Goal: Information Seeking & Learning: Find specific page/section

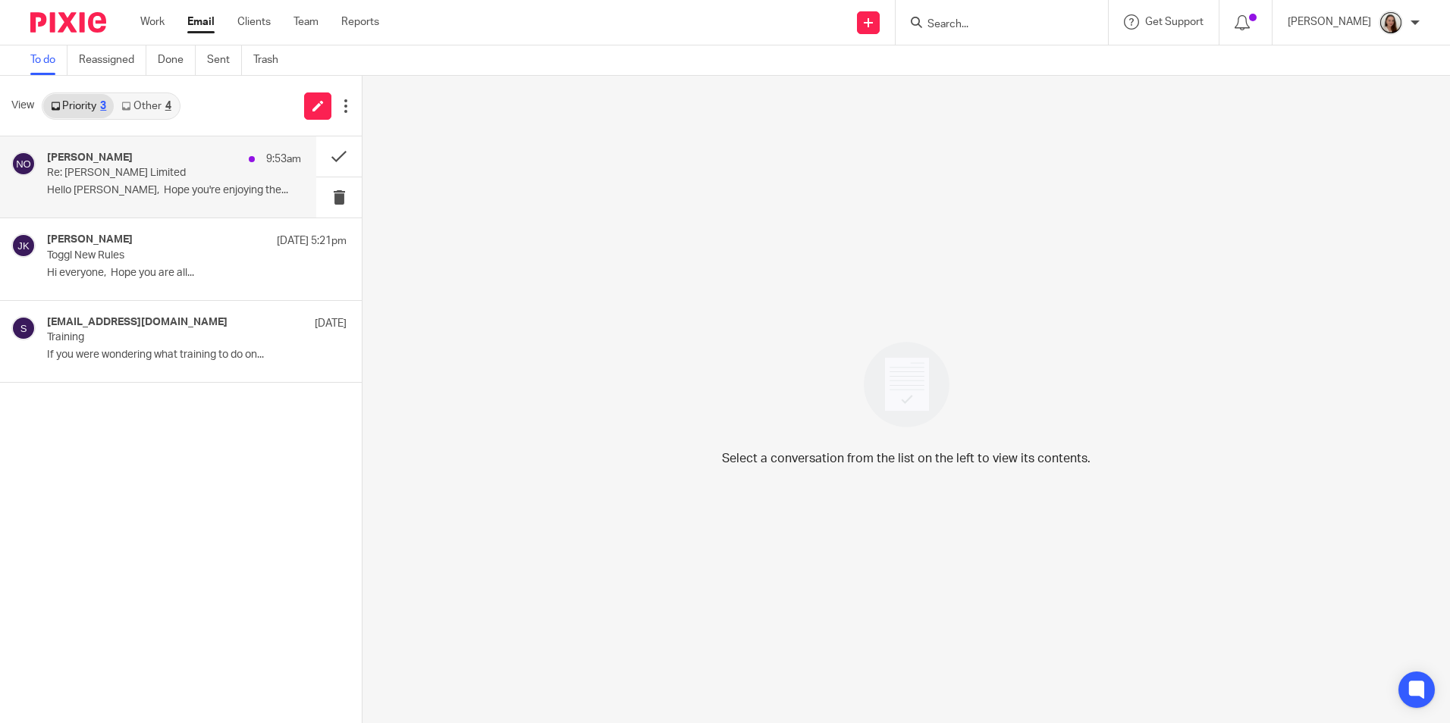
click at [152, 177] on p "Re: [PERSON_NAME] Limited" at bounding box center [148, 173] width 203 height 13
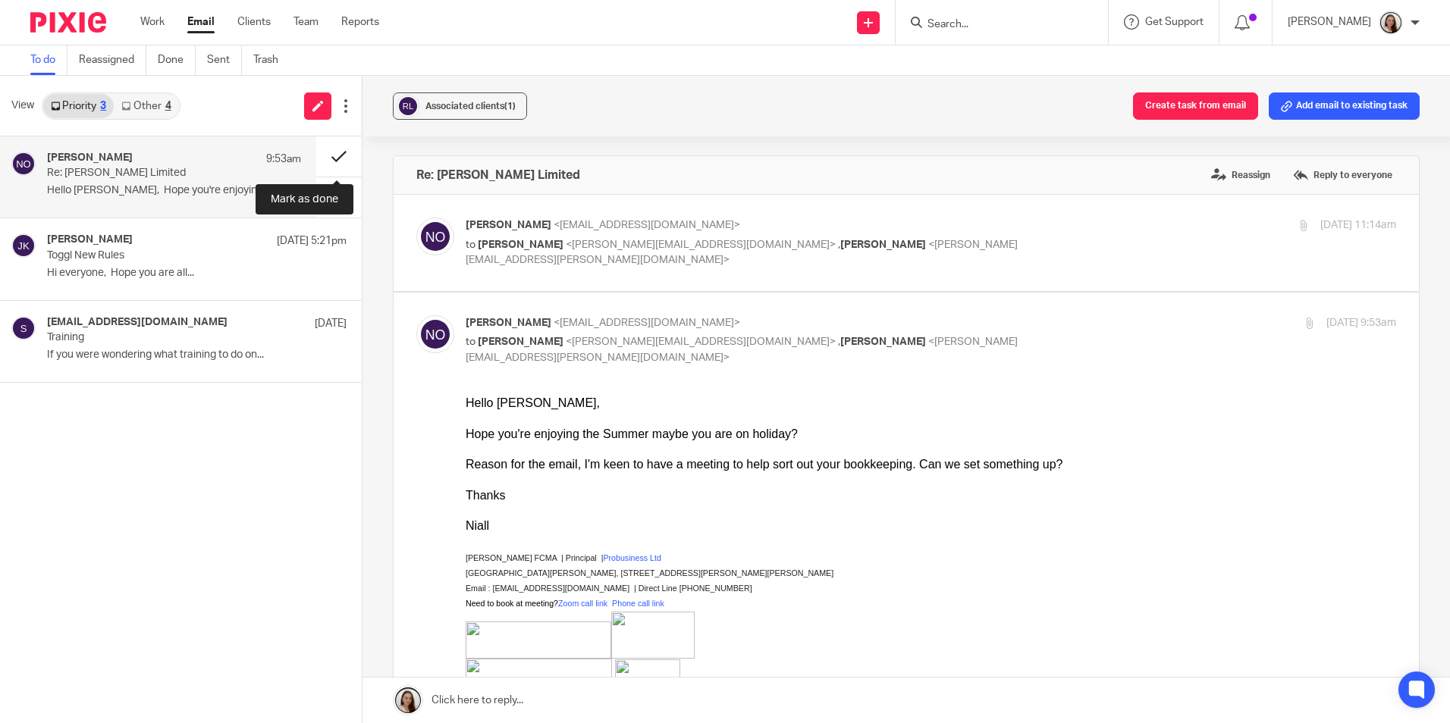
click at [335, 159] on button at bounding box center [338, 156] width 45 height 40
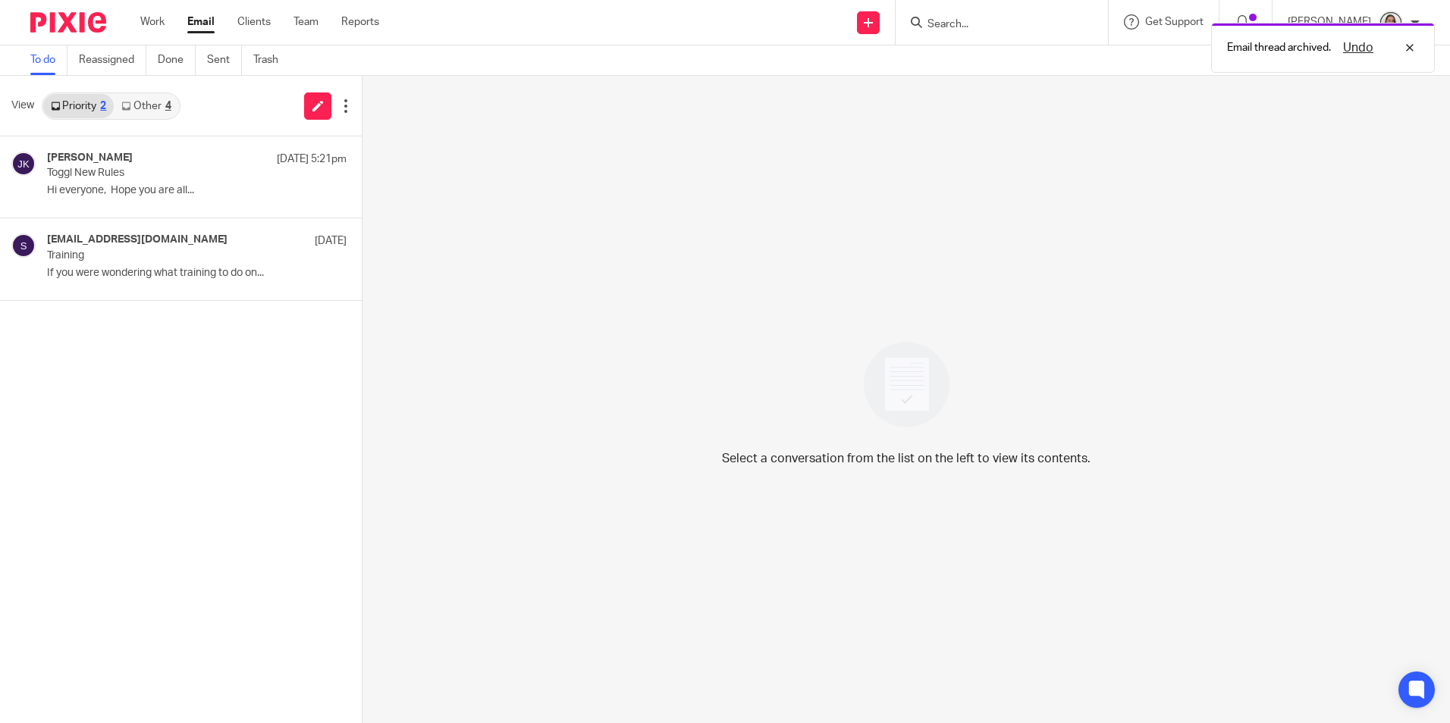
click at [154, 119] on div "Priority 2 Other 4" at bounding box center [111, 105] width 139 height 27
click at [151, 100] on link "Other 4" at bounding box center [146, 106] width 64 height 24
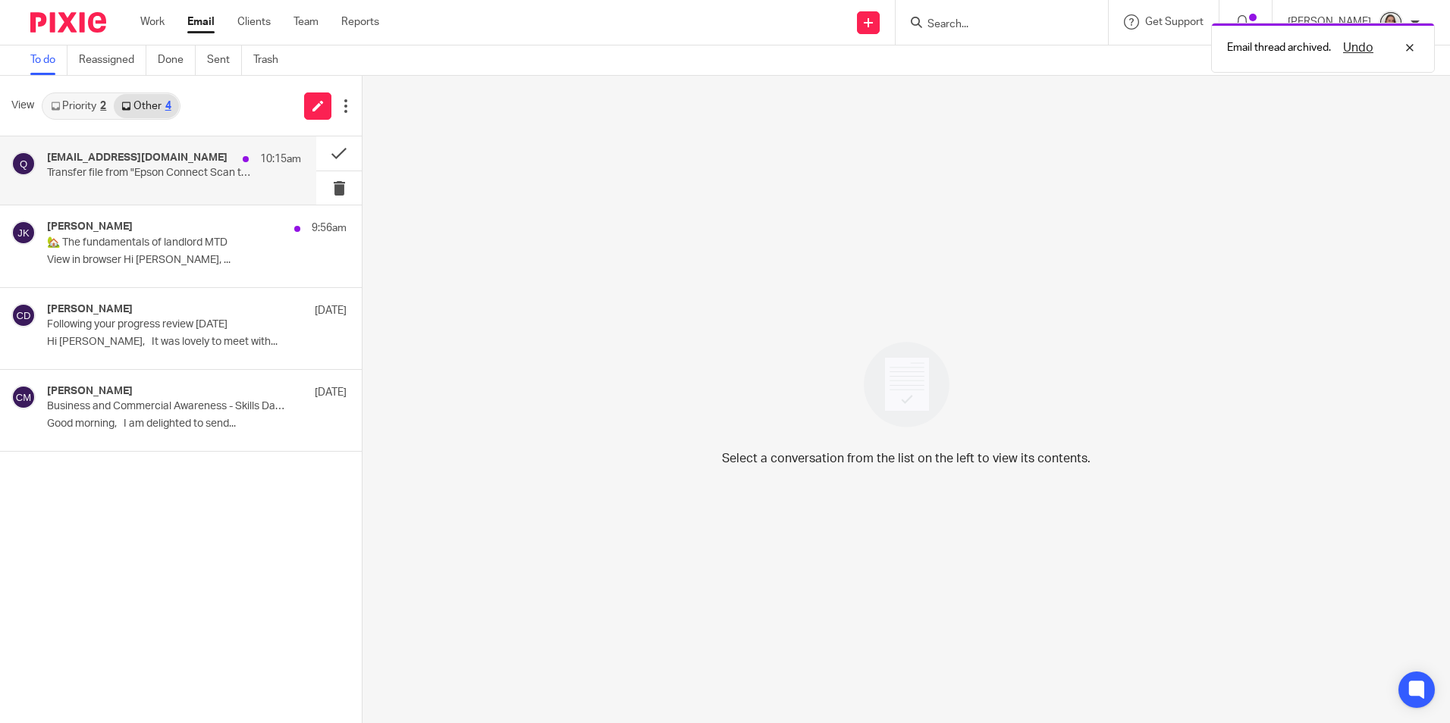
click at [186, 172] on p "Transfer file from "Epson Connect Scan to Cloud"" at bounding box center [148, 173] width 203 height 13
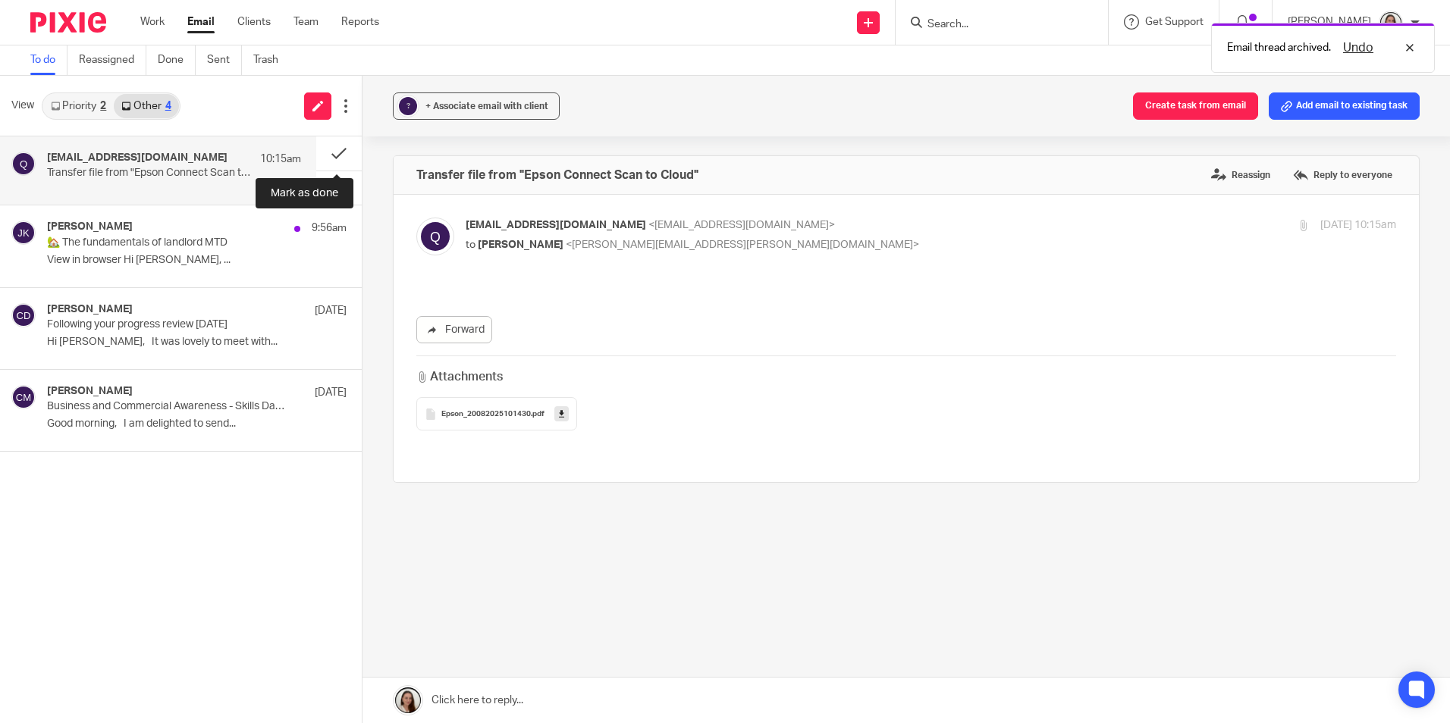
click at [324, 158] on button at bounding box center [338, 153] width 45 height 34
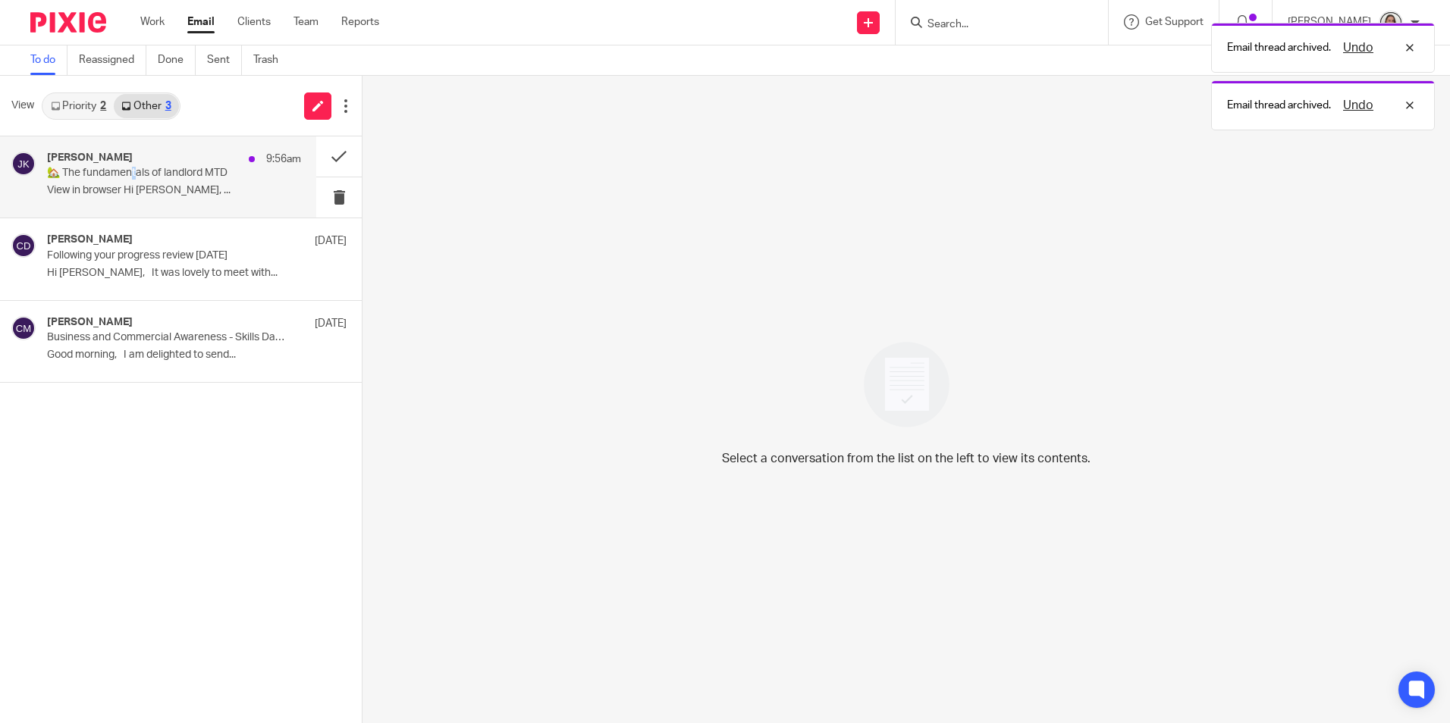
click at [136, 176] on p "🏡 The fundamentals of landlord MTD" at bounding box center [148, 173] width 203 height 13
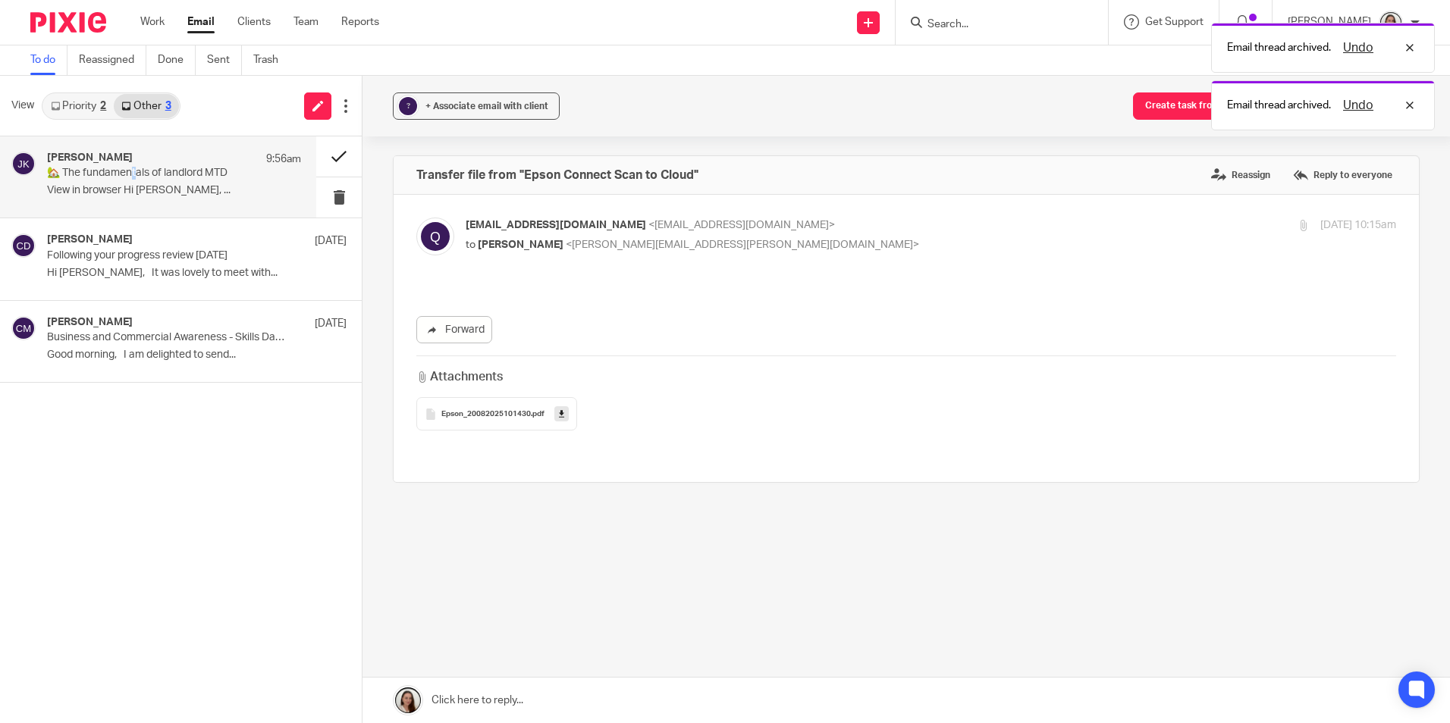
drag, startPoint x: 136, startPoint y: 177, endPoint x: 324, endPoint y: 158, distance: 188.2
click at [324, 158] on button at bounding box center [338, 156] width 45 height 40
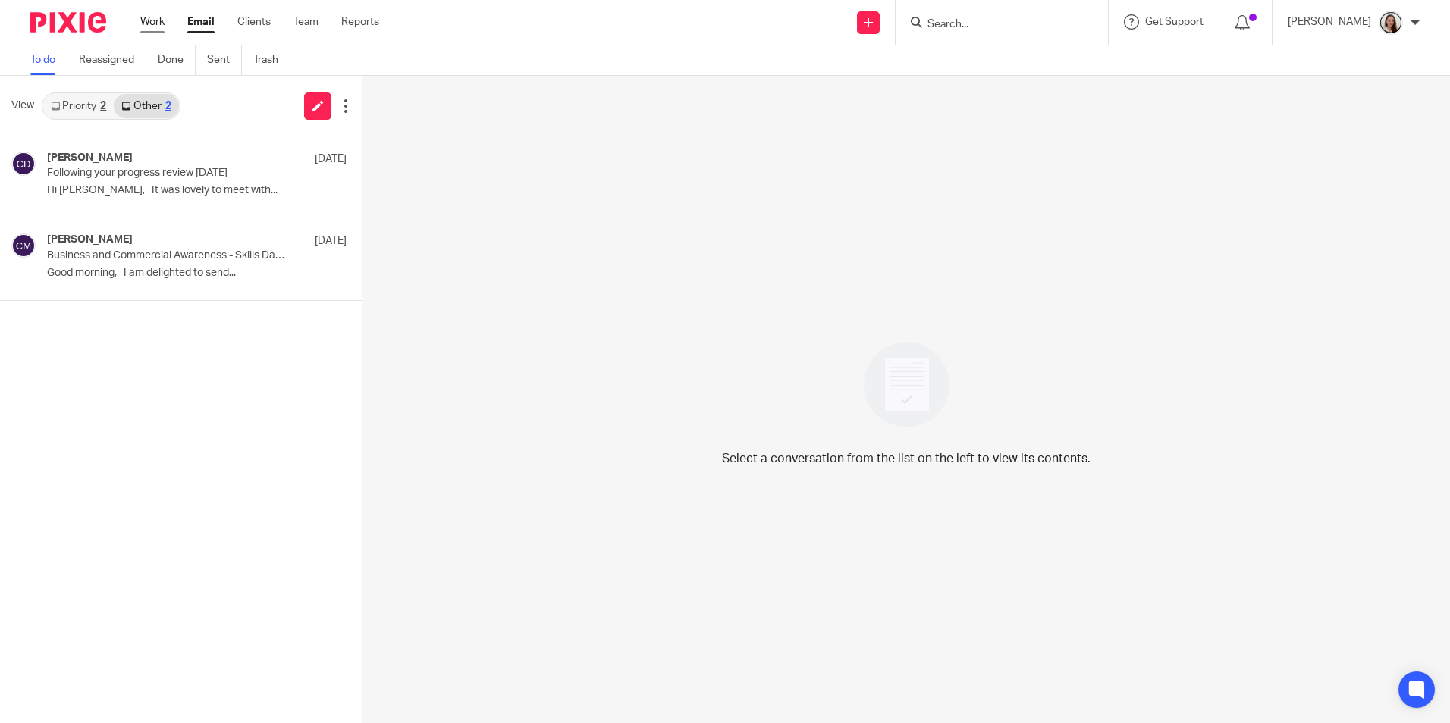
click at [153, 17] on link "Work" at bounding box center [152, 21] width 24 height 15
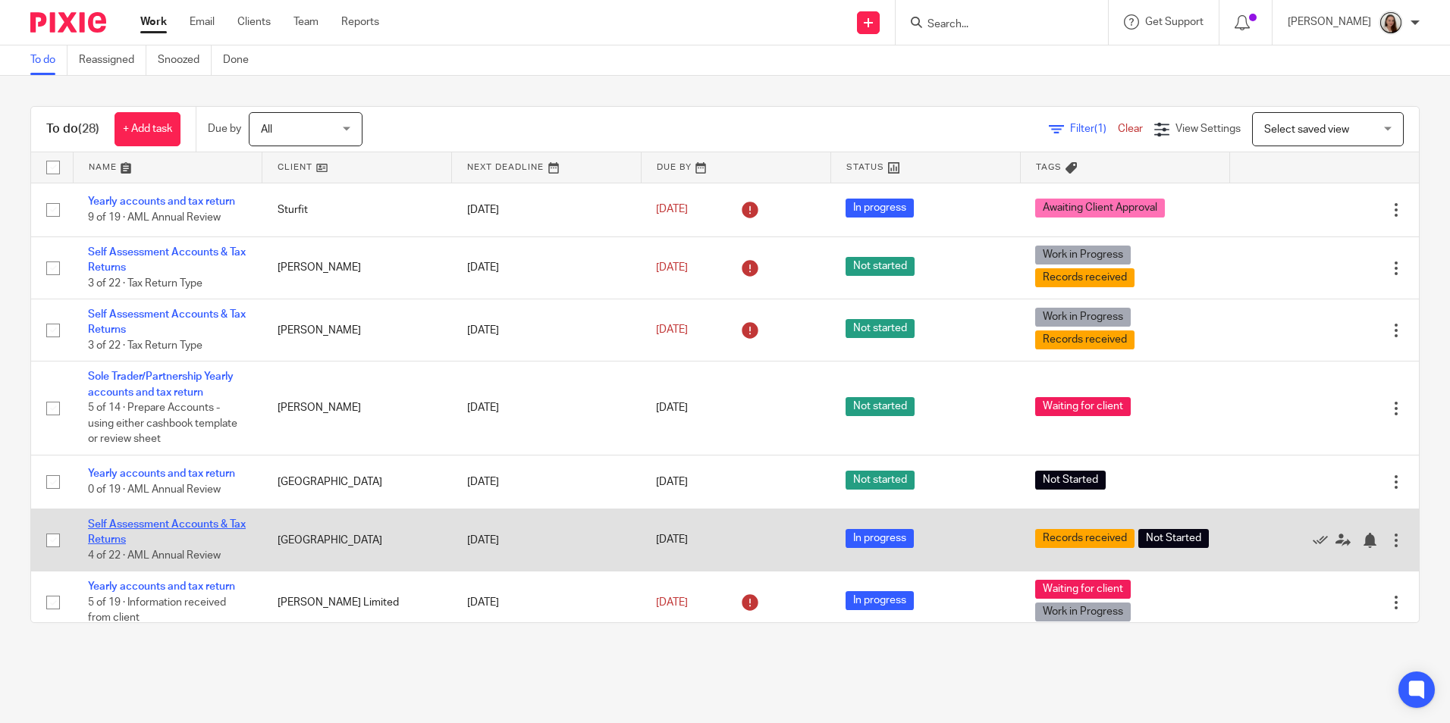
click at [190, 526] on link "Self Assessment Accounts & Tax Returns" at bounding box center [167, 532] width 158 height 26
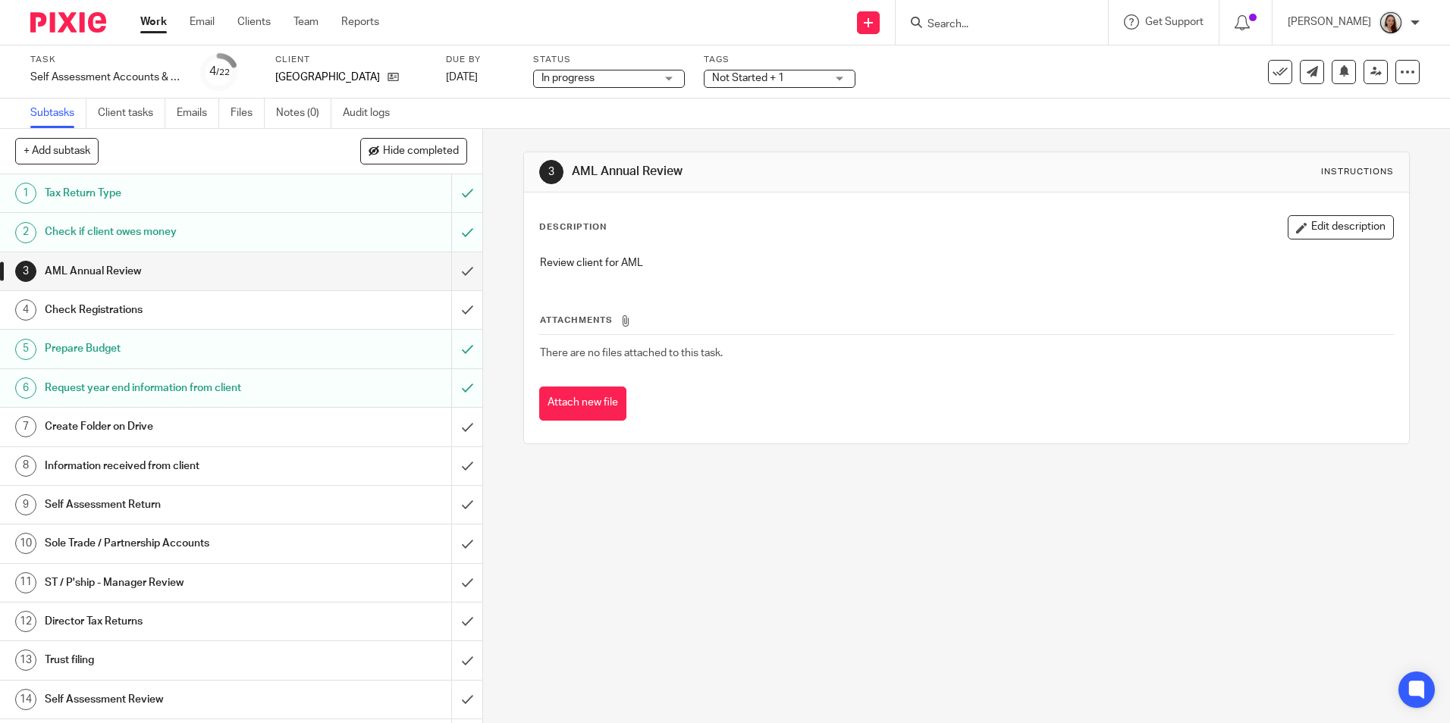
click at [711, 73] on div "Not Started + 1" at bounding box center [780, 79] width 152 height 18
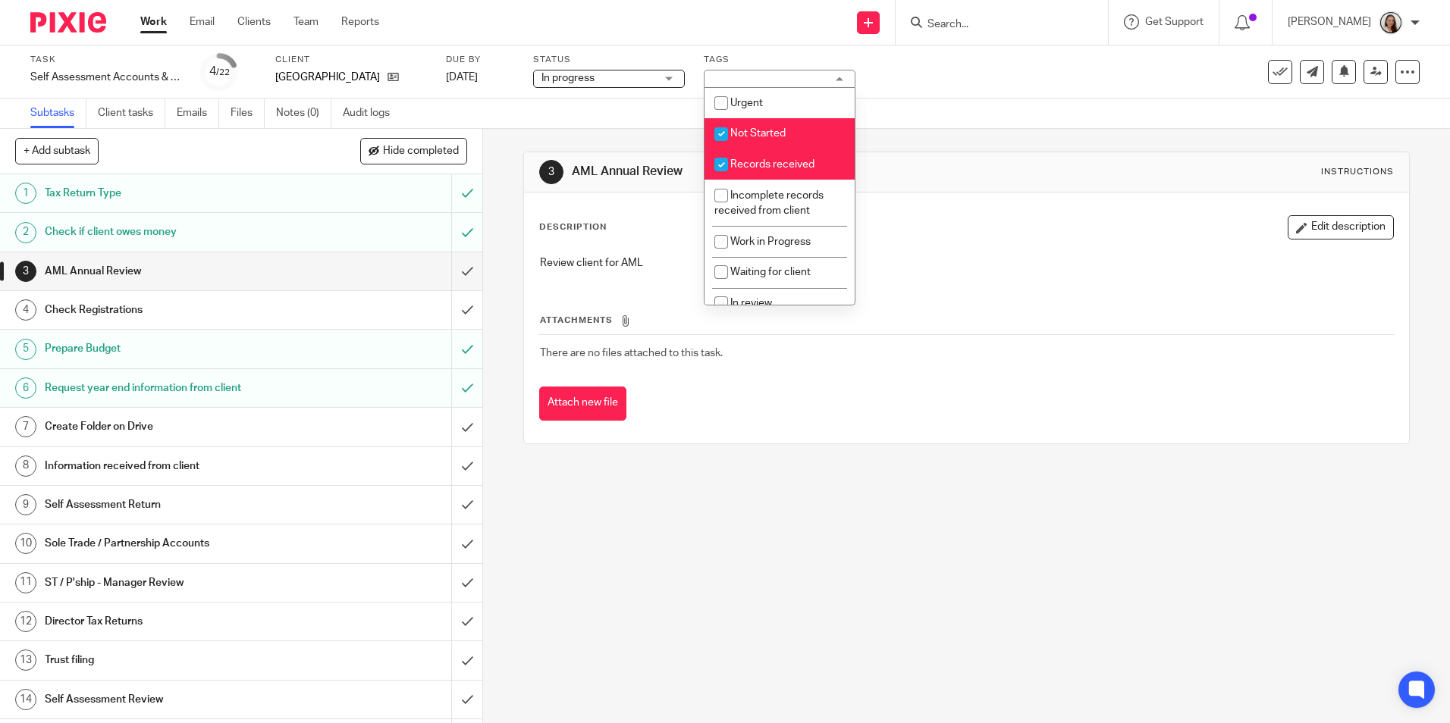
click at [770, 133] on span "Not Started" at bounding box center [757, 133] width 55 height 11
checkbox input "false"
click at [771, 155] on li "Records received" at bounding box center [779, 164] width 150 height 31
checkbox input "false"
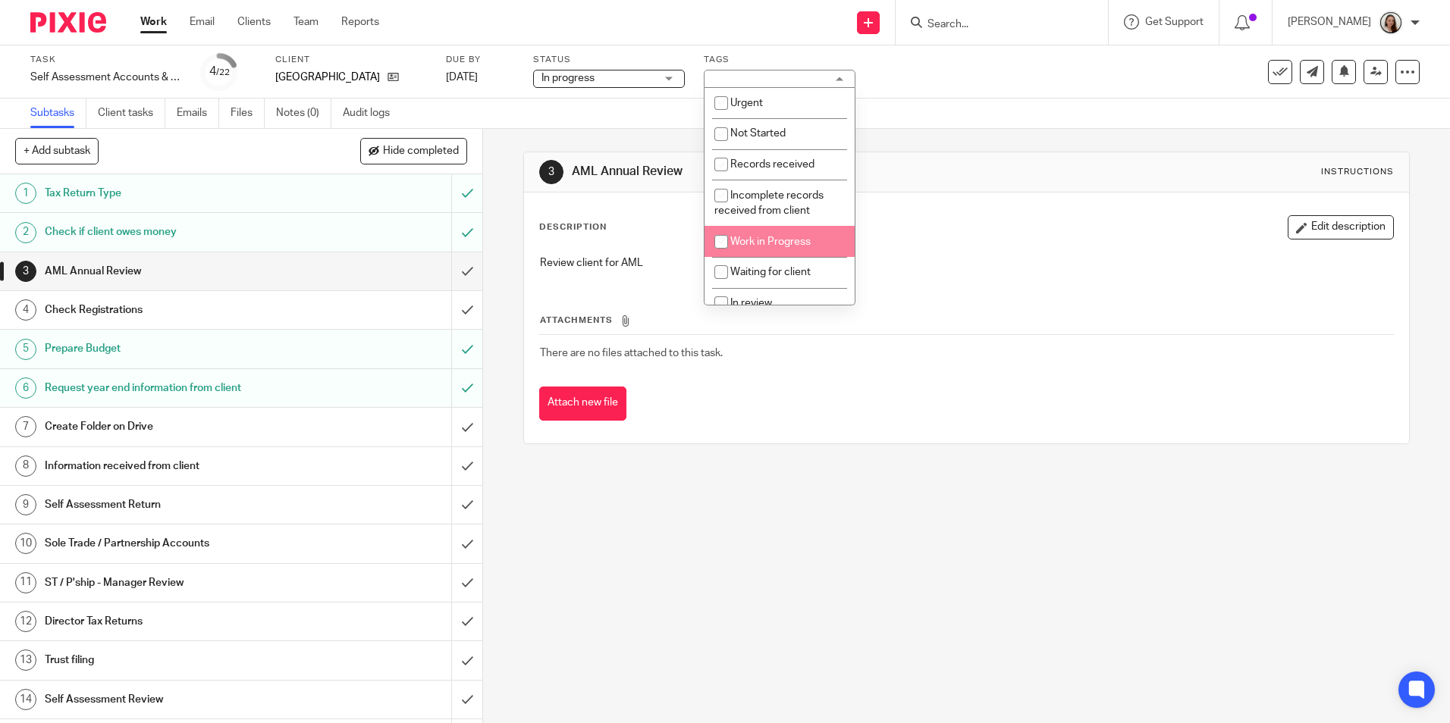
click at [781, 243] on span "Work in Progress" at bounding box center [770, 242] width 80 height 11
checkbox input "true"
click at [975, 340] on td "There are no files attached to this task." at bounding box center [966, 353] width 854 height 36
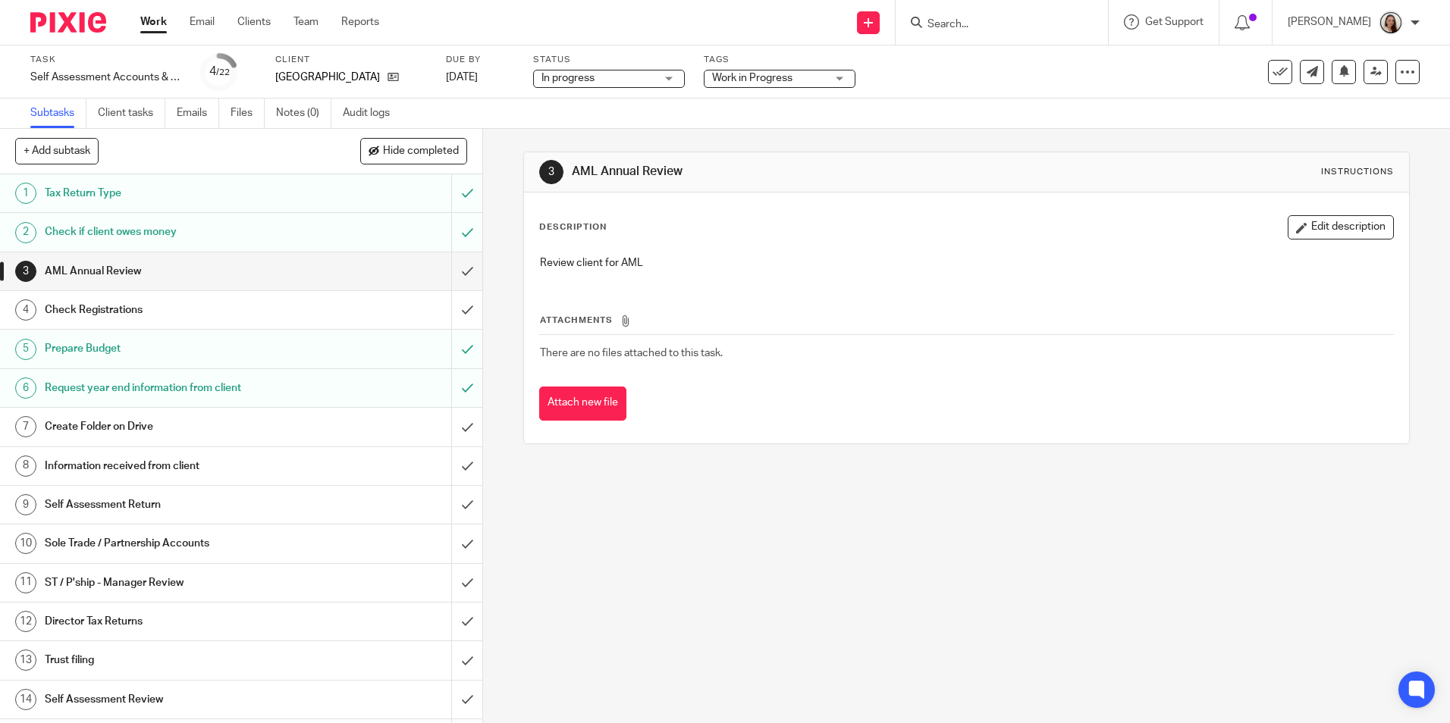
click at [124, 425] on h1 "Create Folder on Drive" at bounding box center [175, 426] width 261 height 23
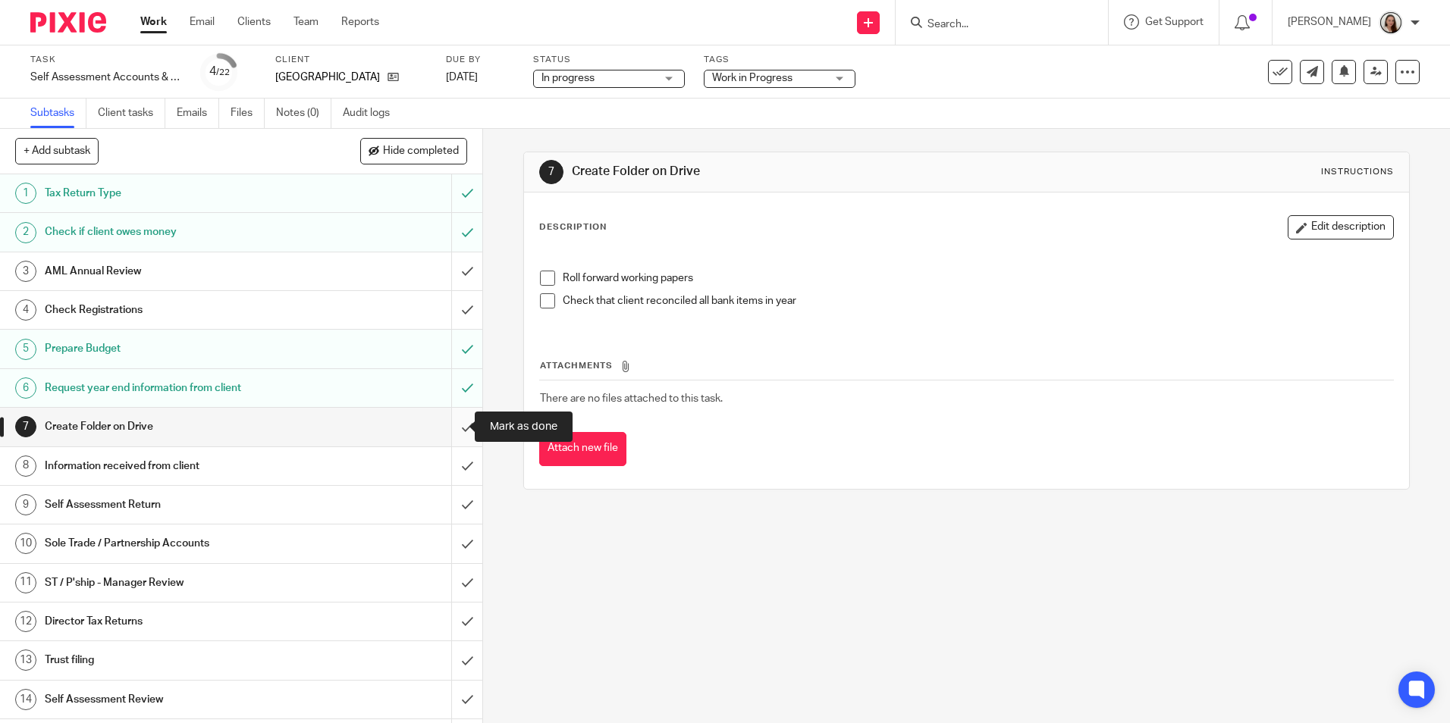
click at [448, 425] on input "submit" at bounding box center [241, 427] width 482 height 38
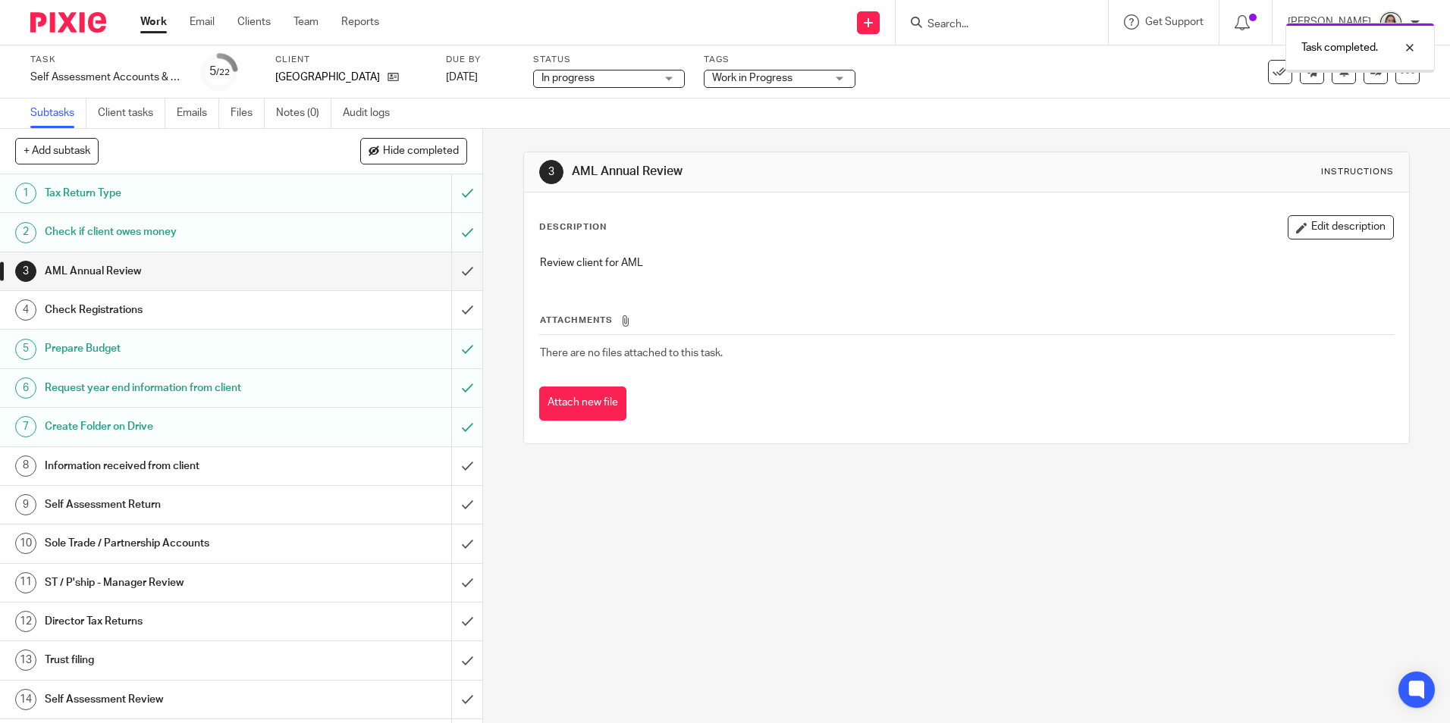
click at [142, 466] on h1 "Information received from client" at bounding box center [175, 466] width 261 height 23
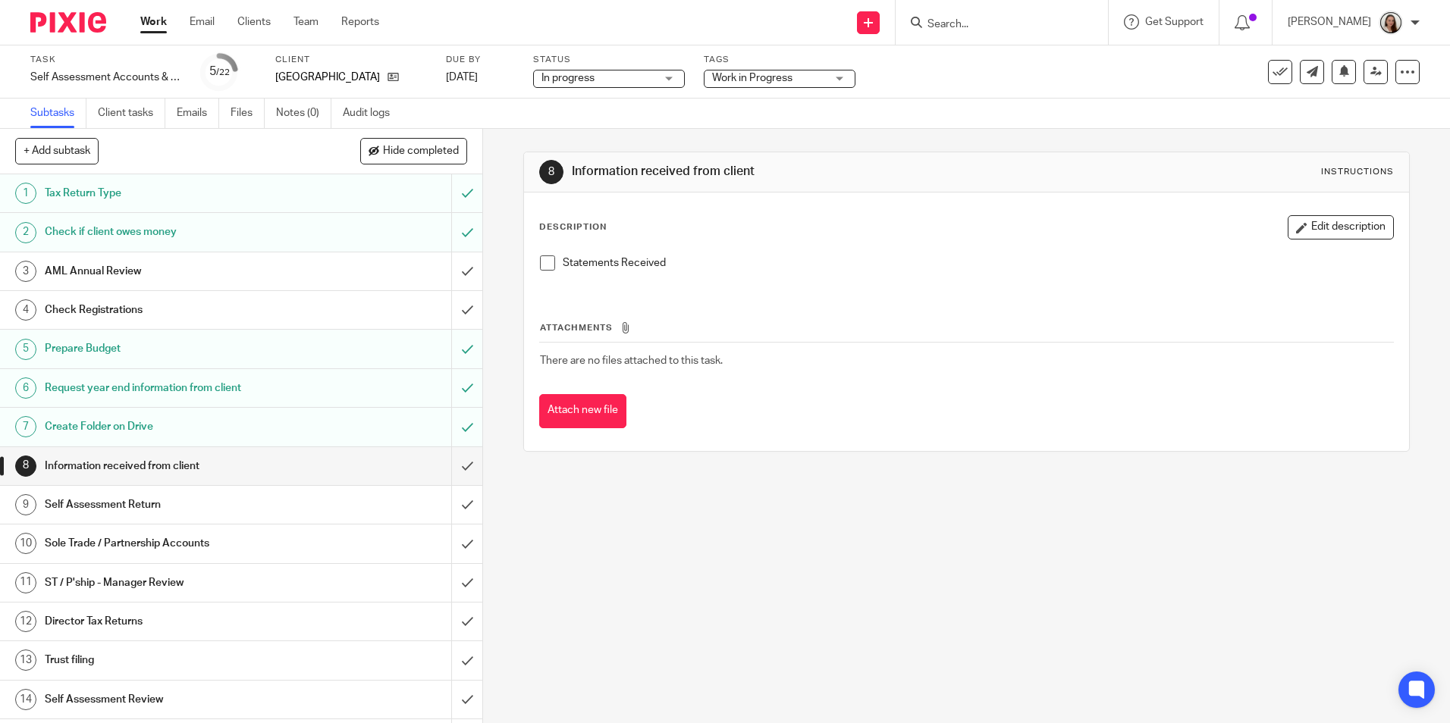
click at [540, 268] on span at bounding box center [547, 262] width 15 height 15
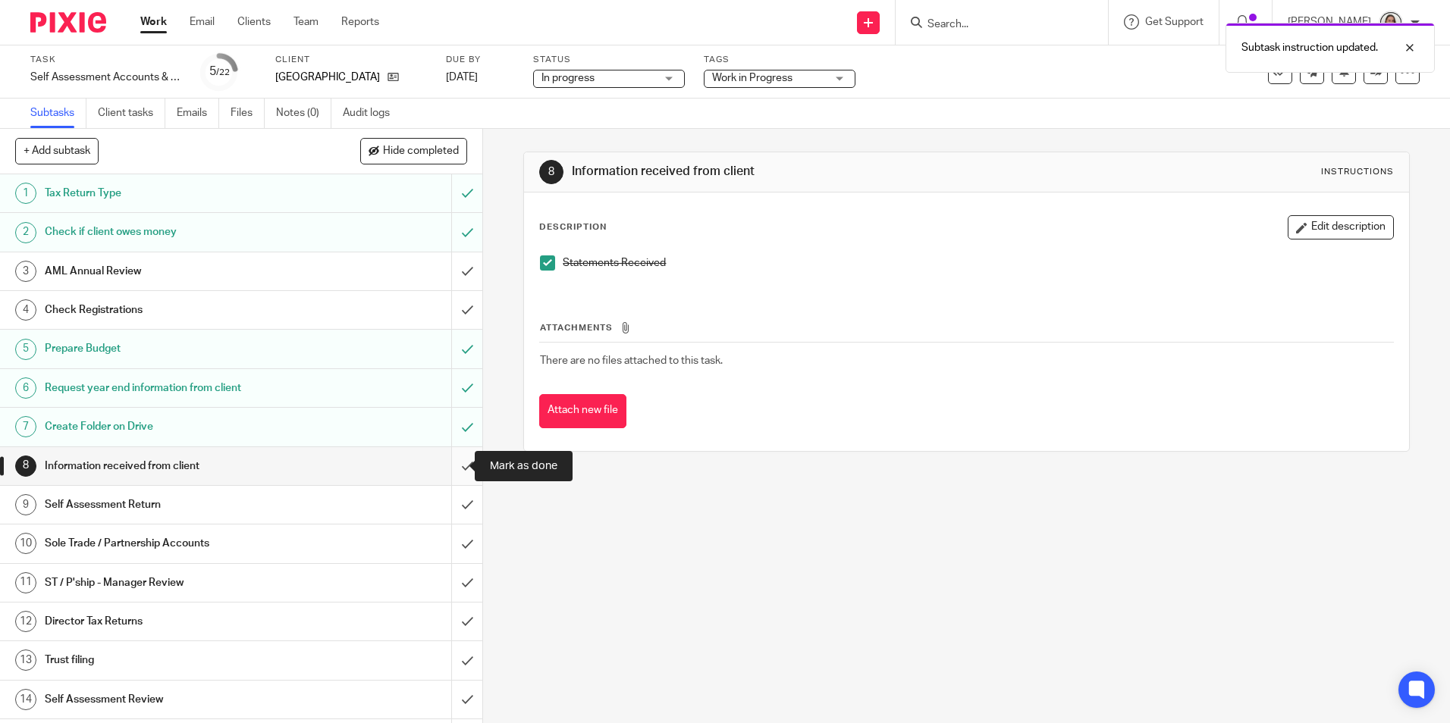
click at [452, 465] on input "submit" at bounding box center [241, 466] width 482 height 38
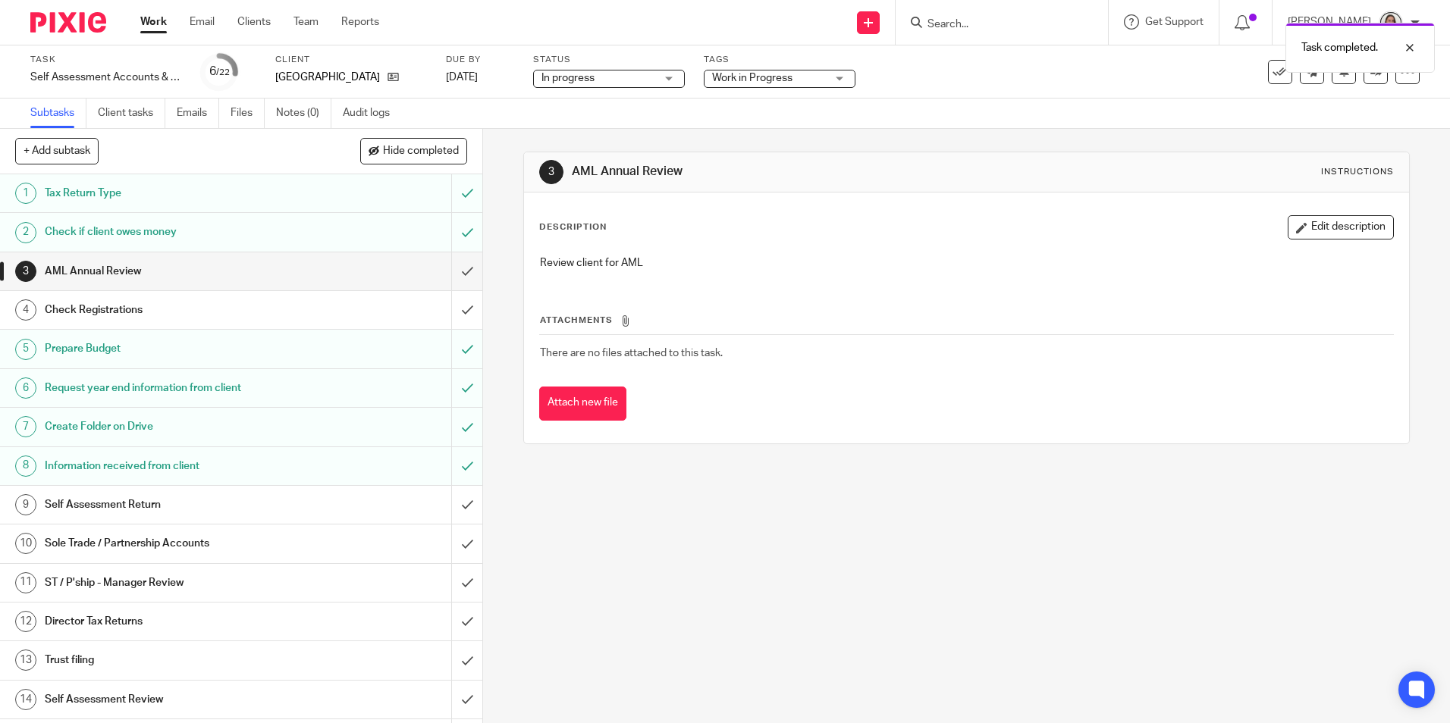
click at [140, 544] on h1 "Sole Trade / Partnership Accounts" at bounding box center [175, 543] width 261 height 23
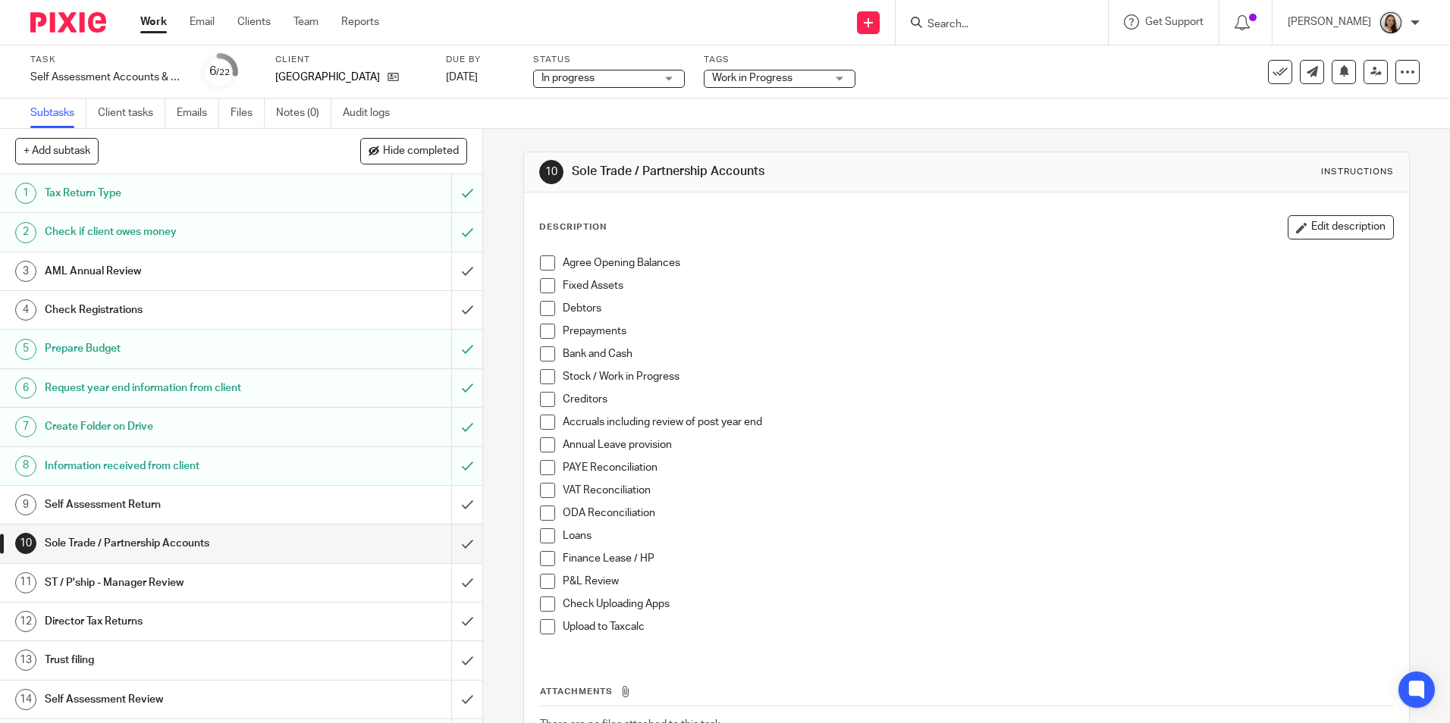
click at [548, 268] on span at bounding box center [547, 262] width 15 height 15
click at [546, 287] on span at bounding box center [547, 285] width 15 height 15
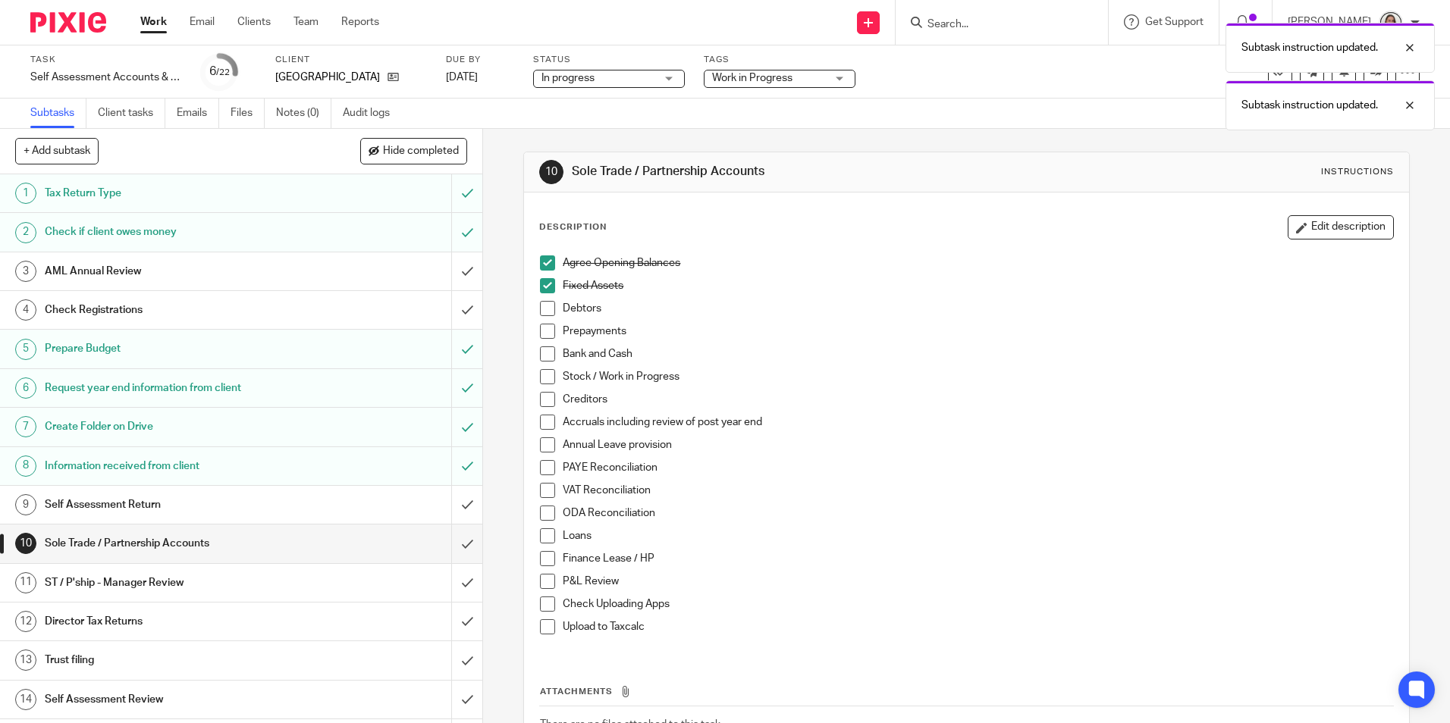
click at [541, 348] on span at bounding box center [547, 353] width 15 height 15
click at [541, 374] on span at bounding box center [547, 376] width 15 height 15
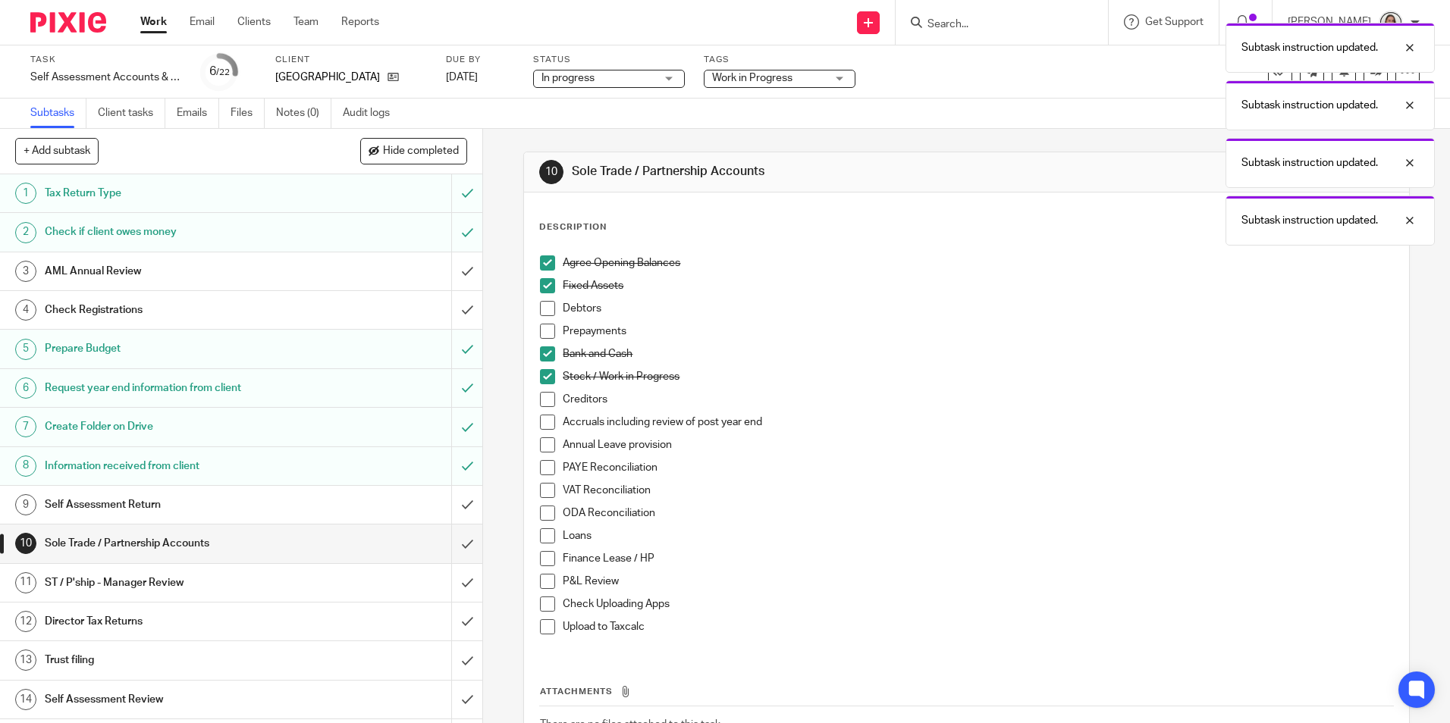
click at [546, 400] on span at bounding box center [547, 399] width 15 height 15
click at [546, 418] on span at bounding box center [547, 422] width 15 height 15
click at [542, 574] on span at bounding box center [547, 581] width 15 height 15
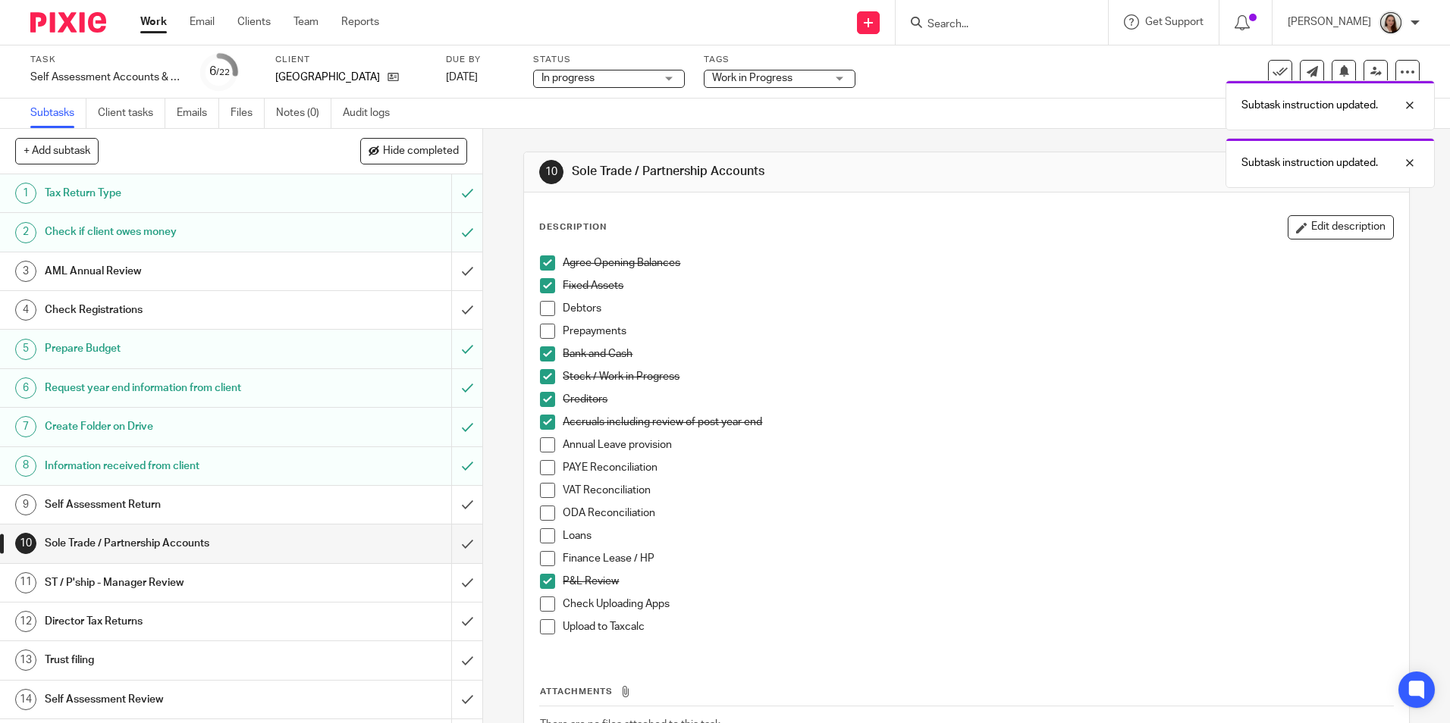
click at [541, 541] on span at bounding box center [547, 535] width 15 height 15
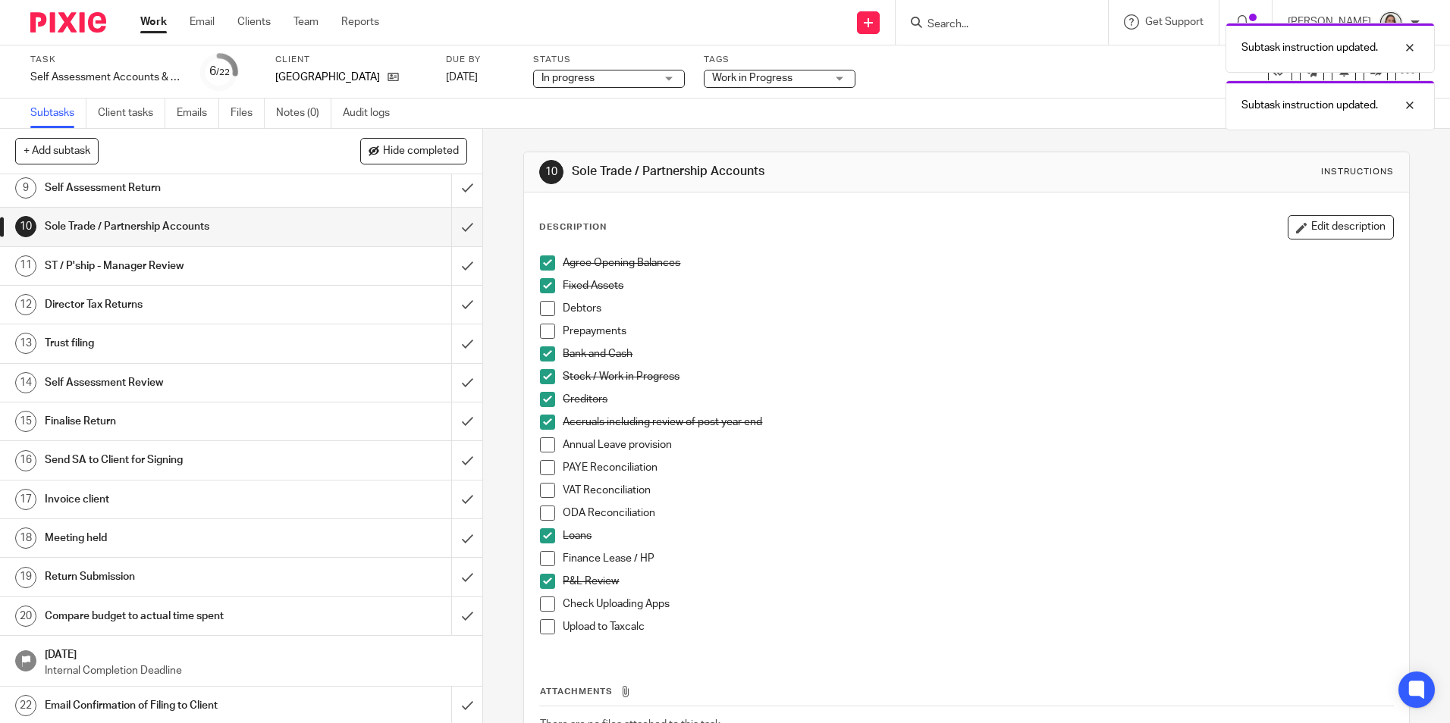
scroll to position [319, 0]
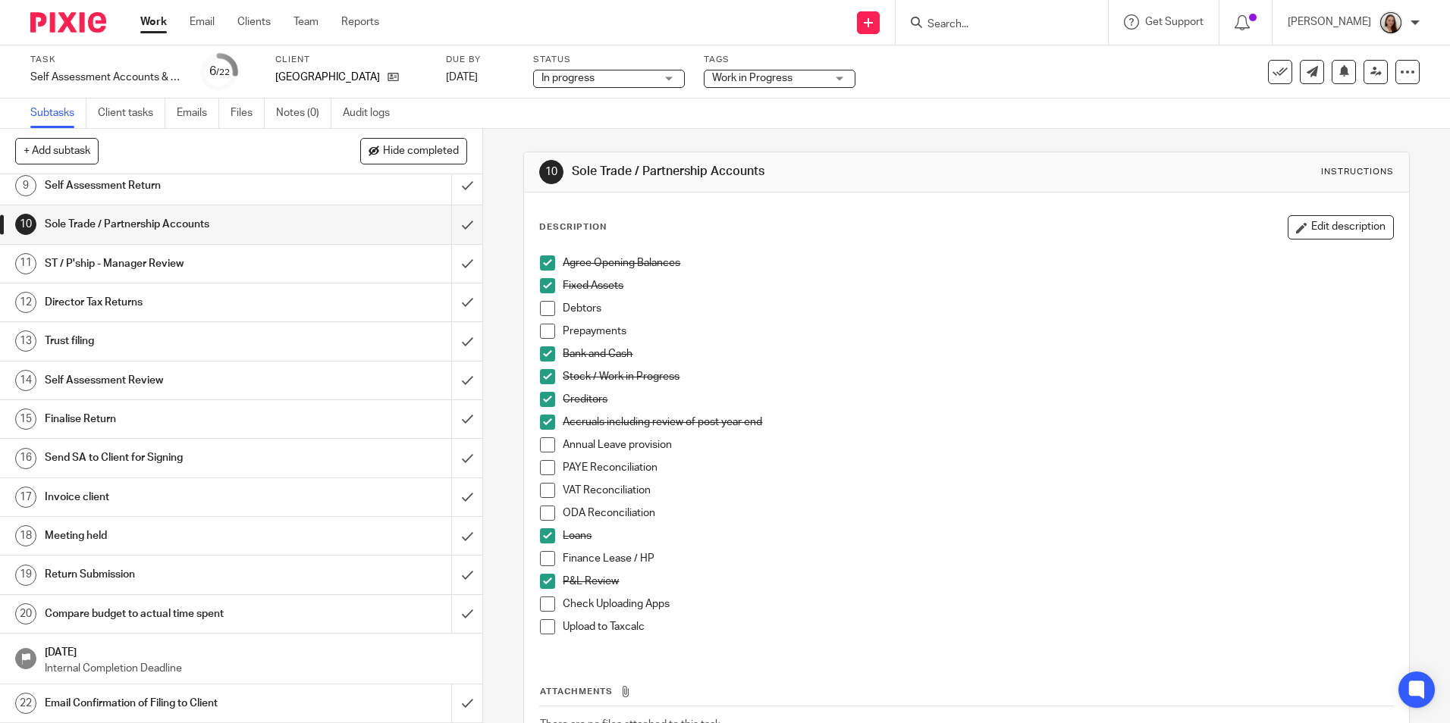
click at [69, 494] on h1 "Invoice client" at bounding box center [175, 497] width 261 height 23
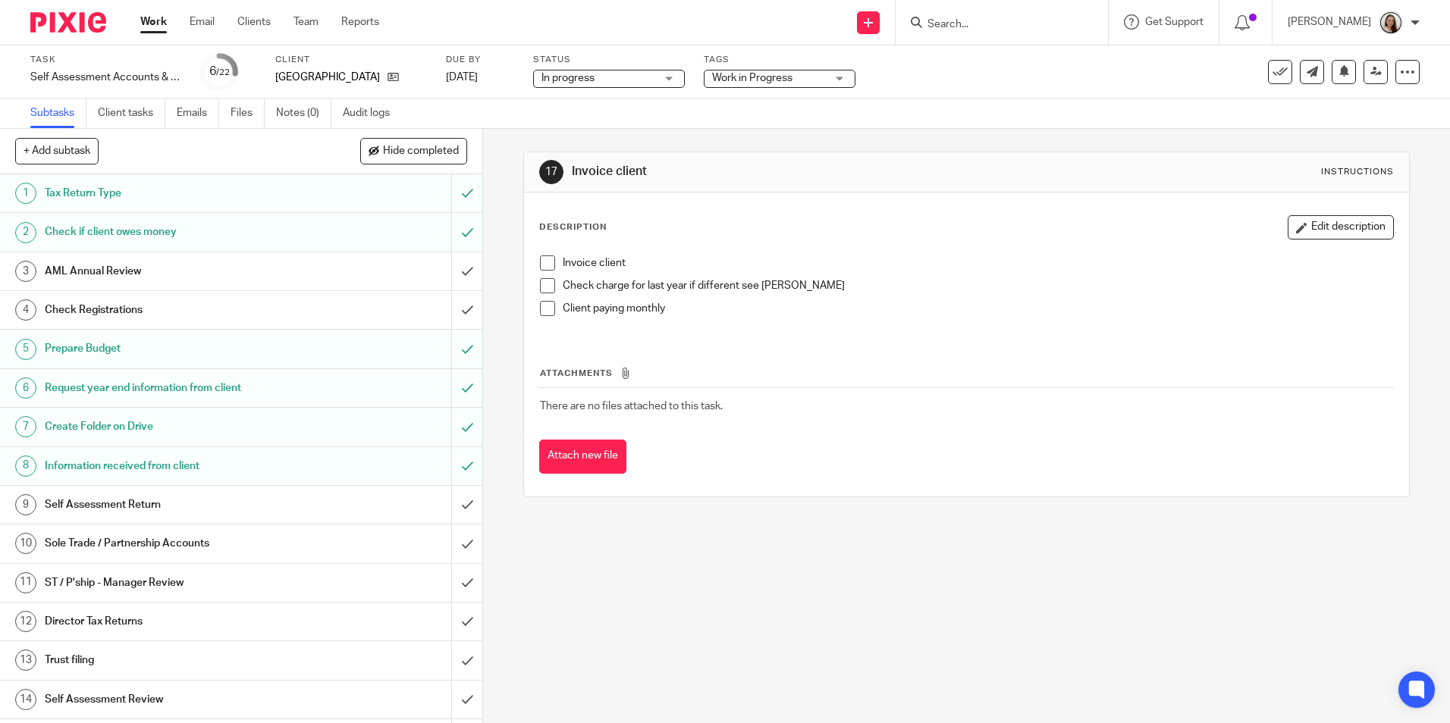
click at [1300, 224] on button "Edit description" at bounding box center [1340, 227] width 106 height 24
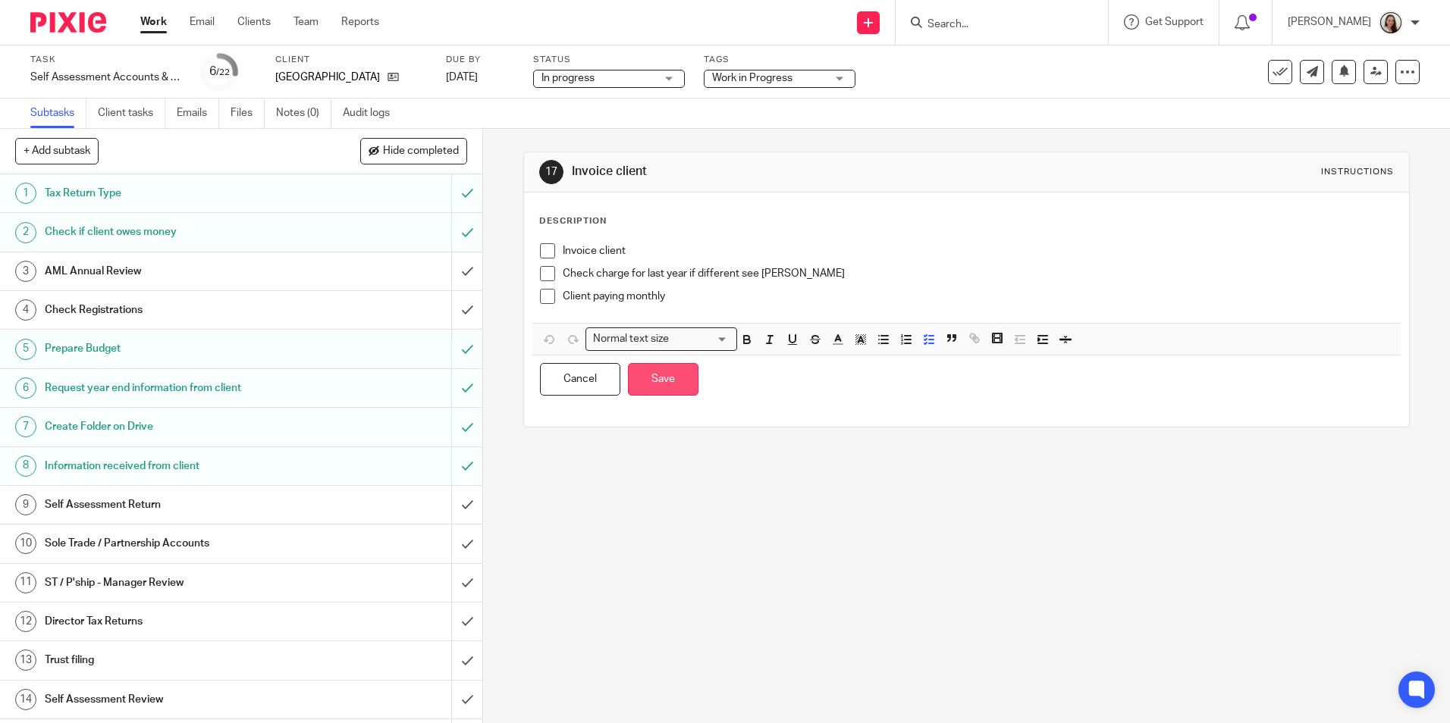
click at [647, 389] on button "Save" at bounding box center [663, 379] width 71 height 33
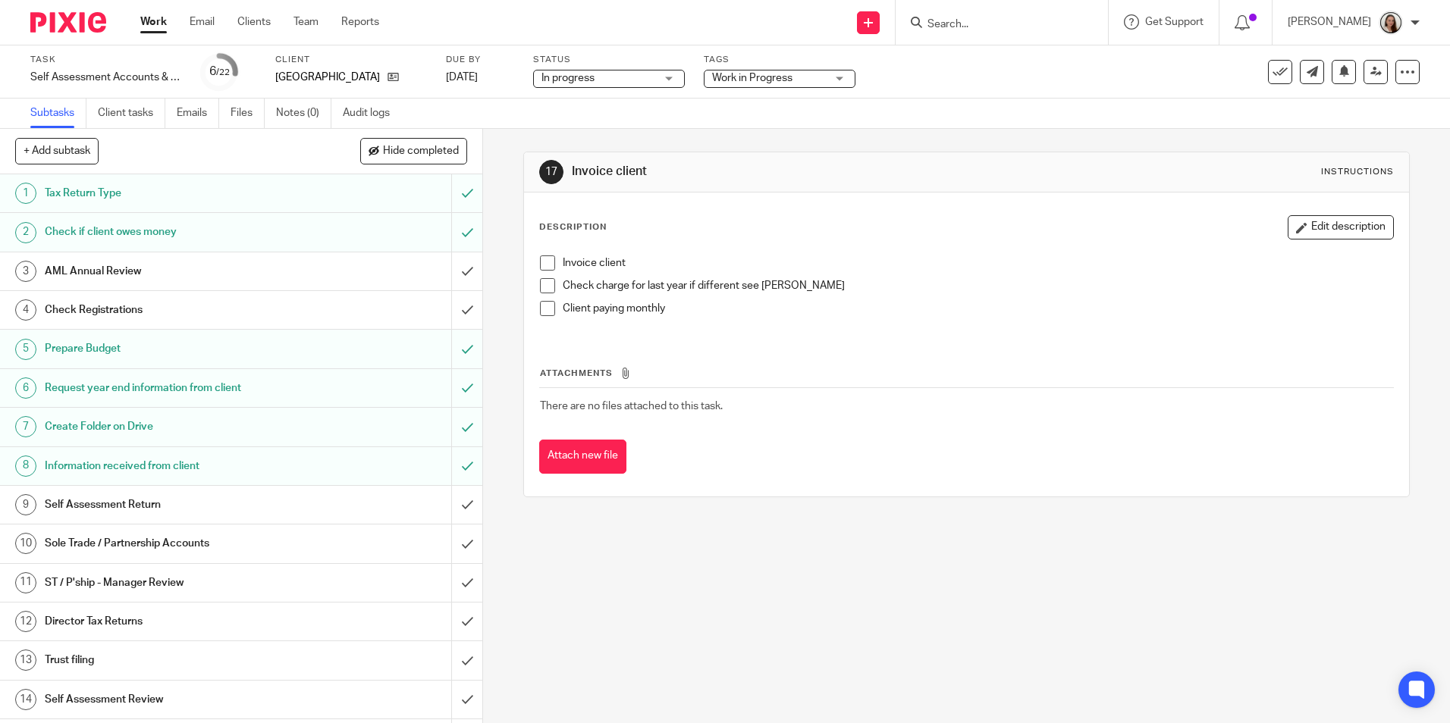
click at [969, 27] on input "Search" at bounding box center [994, 25] width 136 height 14
drag, startPoint x: 1007, startPoint y: 17, endPoint x: 920, endPoint y: 10, distance: 87.5
click at [934, 14] on div "i.c.s No results found. Try searching for the name of a client or contact..." at bounding box center [1001, 22] width 212 height 45
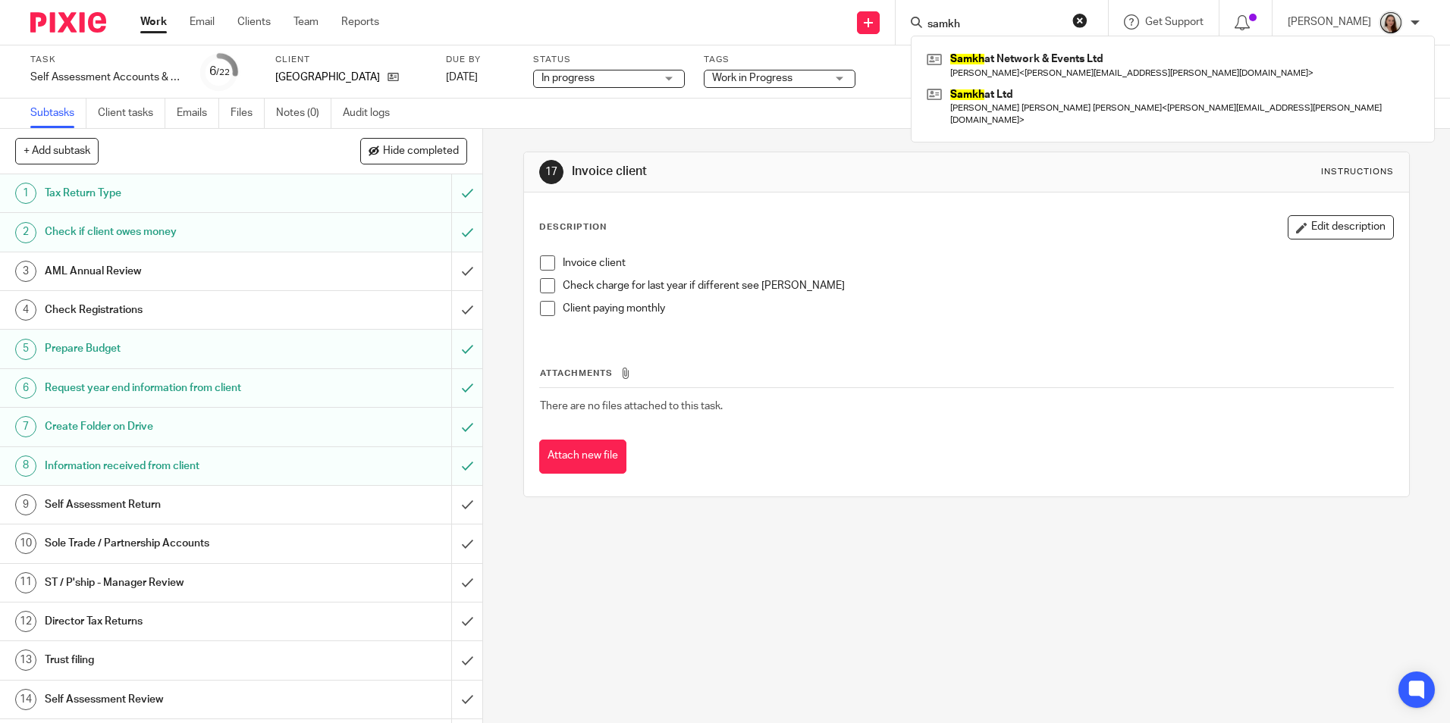
type input "samkh"
click at [161, 24] on link "Work" at bounding box center [153, 21] width 27 height 15
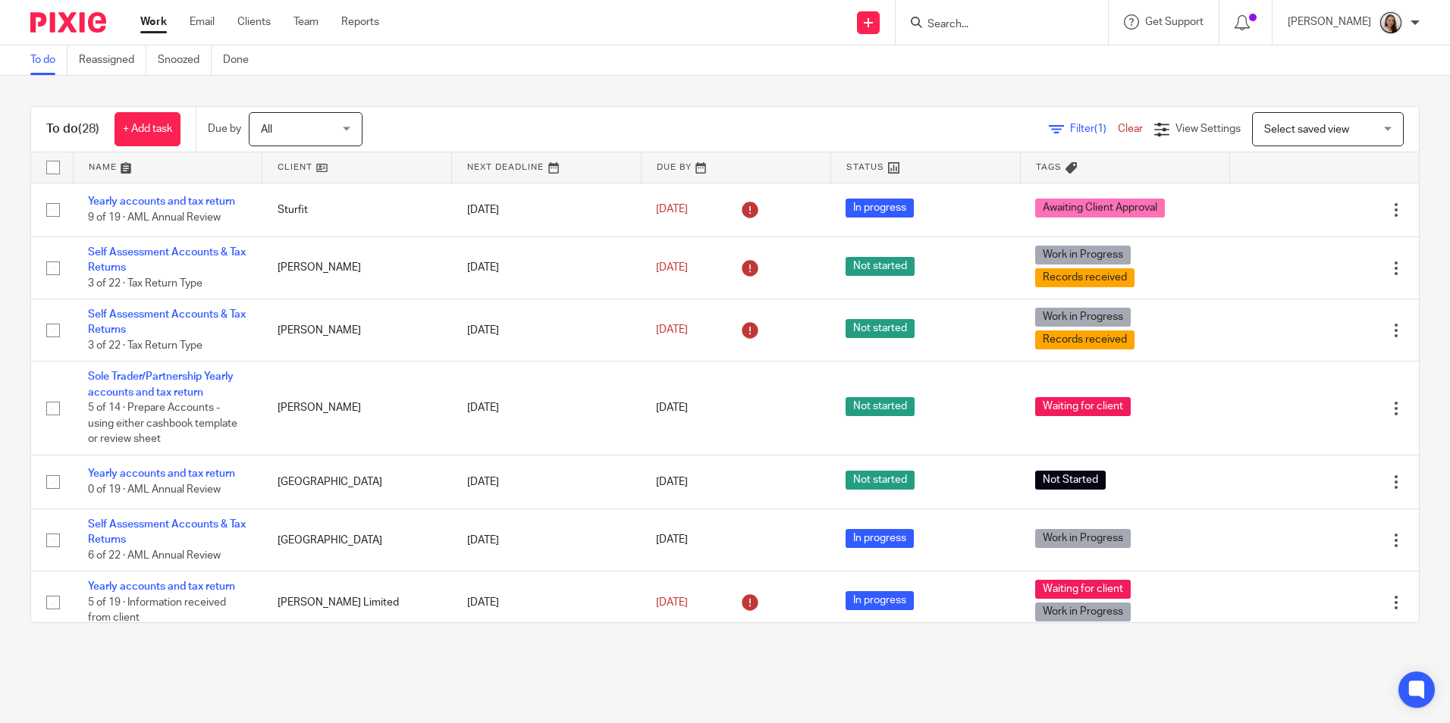
click at [1024, 44] on div at bounding box center [1001, 22] width 212 height 45
click at [989, 27] on input "Search" at bounding box center [994, 25] width 136 height 14
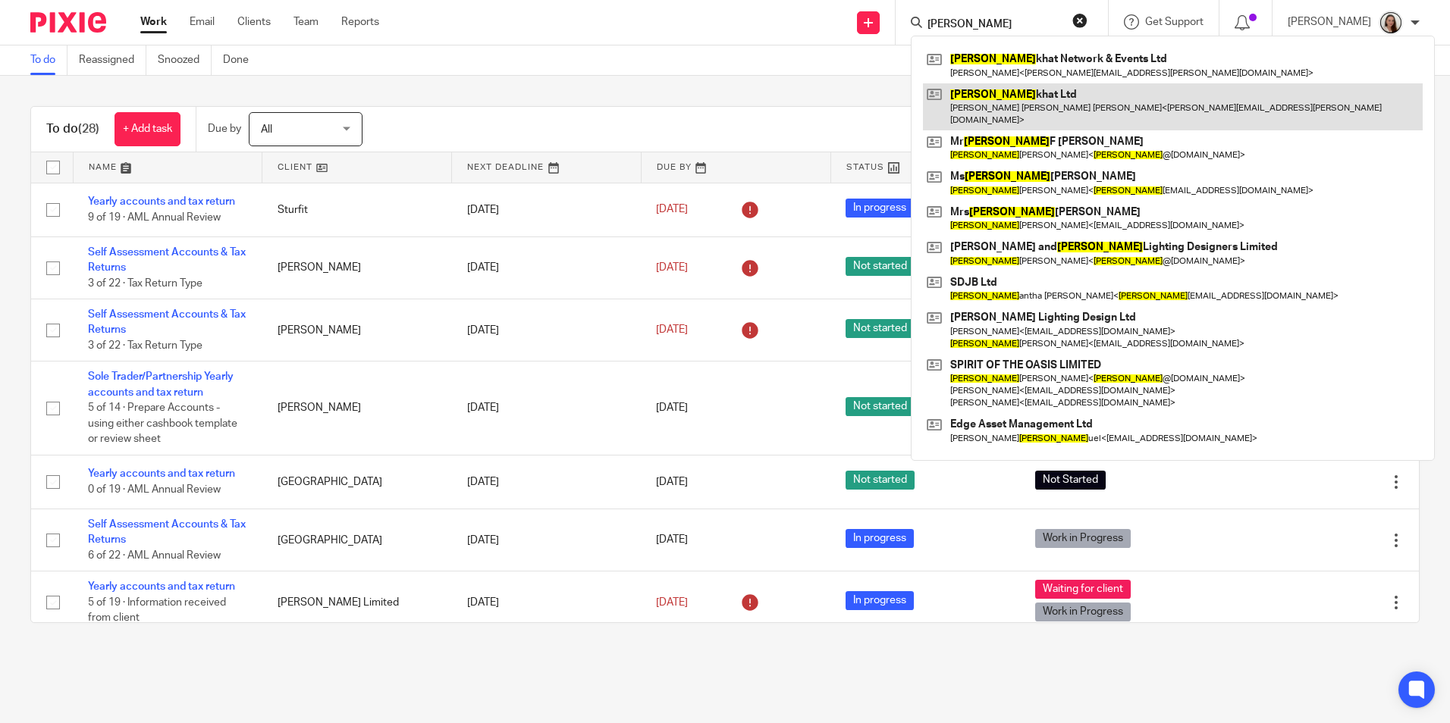
type input "[PERSON_NAME]"
drag, startPoint x: 1056, startPoint y: 97, endPoint x: 1038, endPoint y: 100, distance: 18.4
click at [1056, 97] on link at bounding box center [1173, 106] width 500 height 47
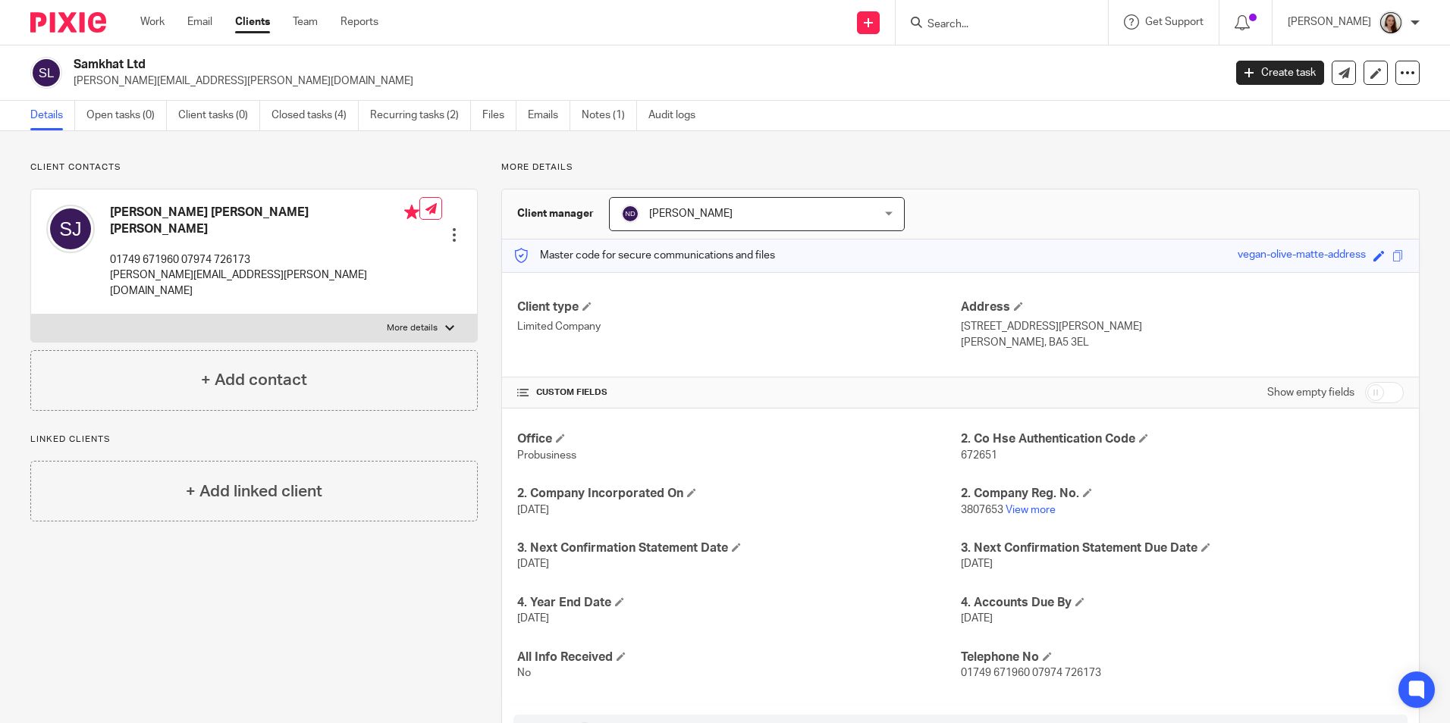
click at [256, 22] on link "Clients" at bounding box center [252, 21] width 35 height 15
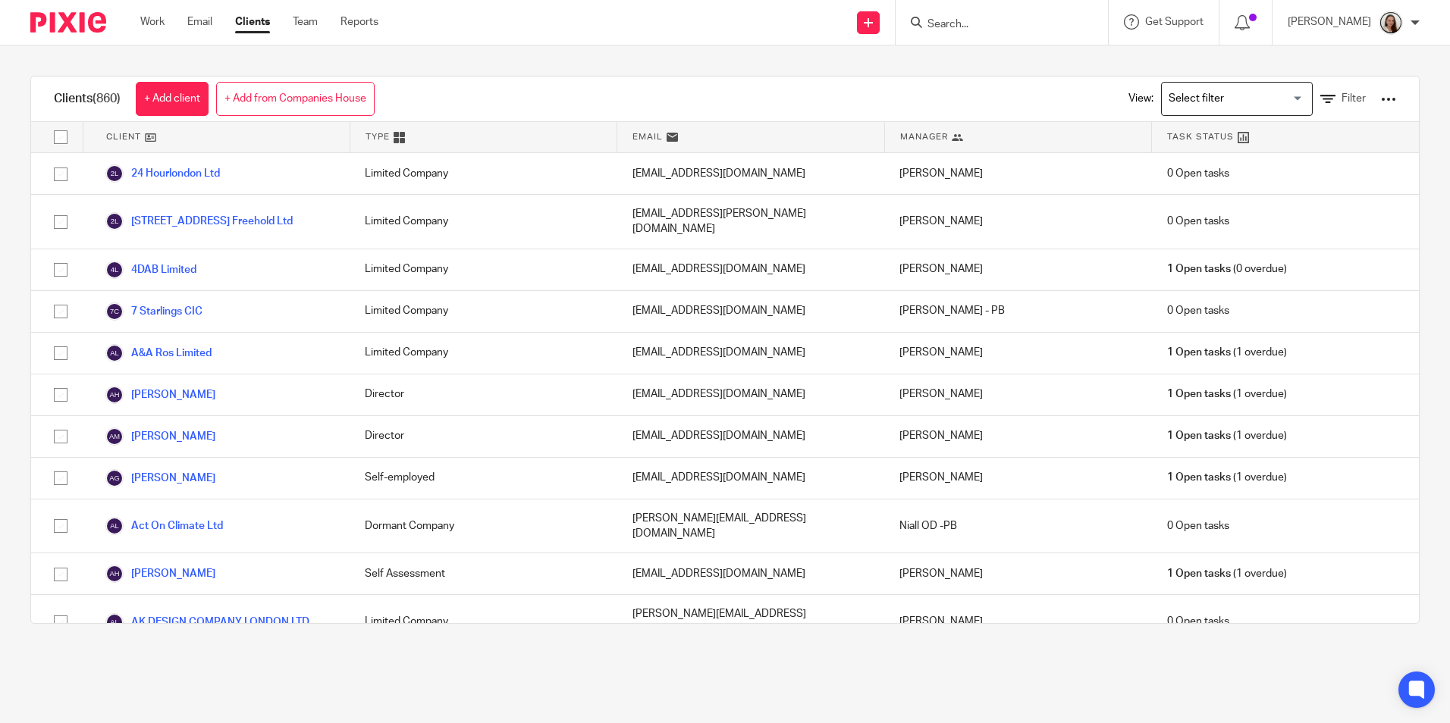
click at [1381, 99] on div at bounding box center [1388, 99] width 15 height 15
click at [1321, 92] on link "Filter" at bounding box center [1342, 99] width 45 height 16
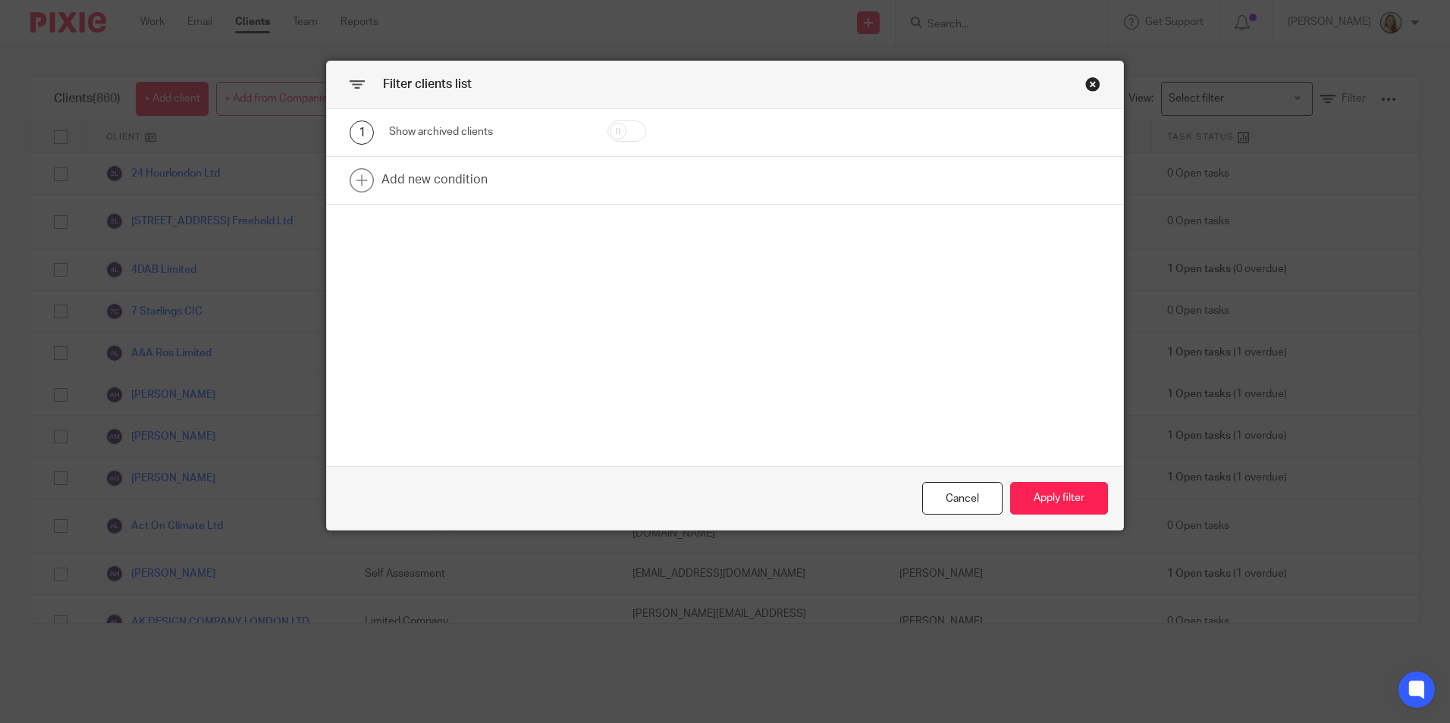
click at [635, 122] on input "checkbox" at bounding box center [626, 131] width 39 height 21
checkbox input "true"
click at [462, 171] on link at bounding box center [725, 180] width 796 height 47
click at [465, 187] on div "Field" at bounding box center [474, 185] width 146 height 32
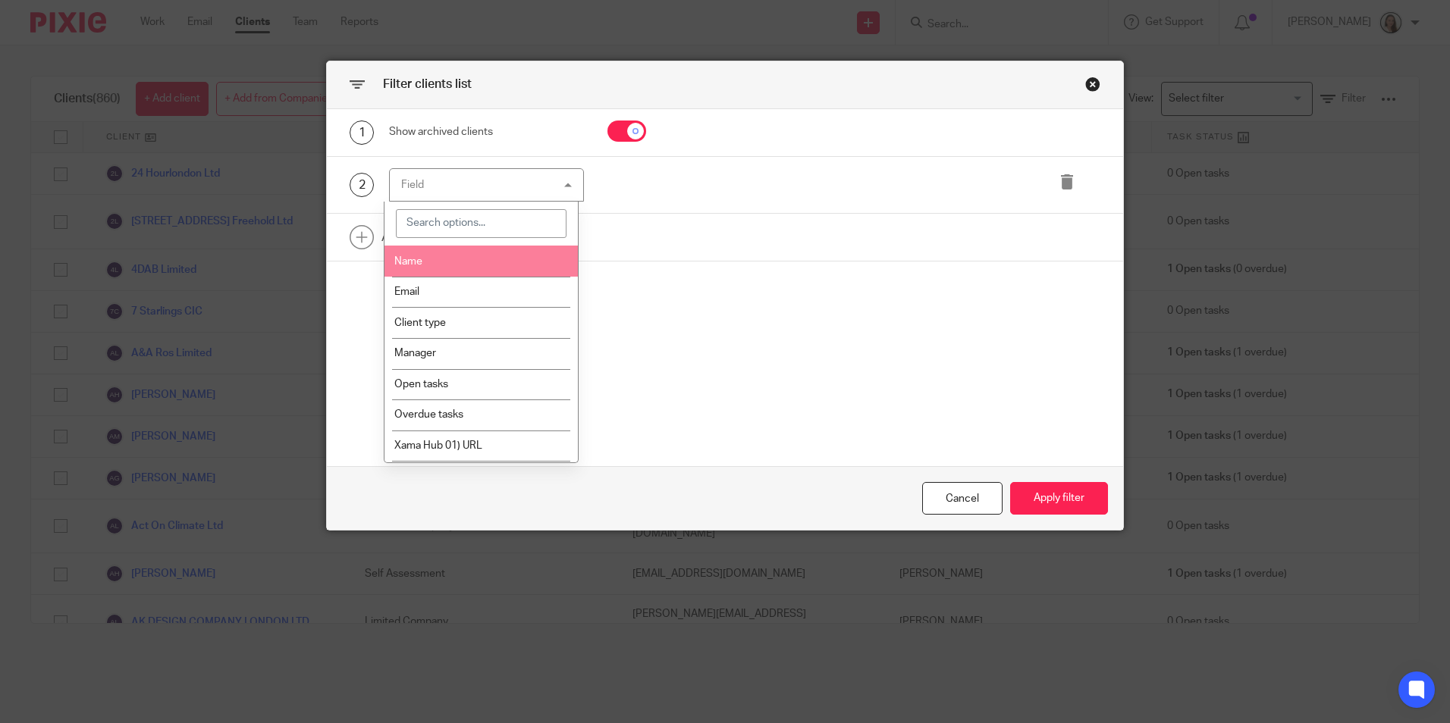
click at [434, 265] on li "Name" at bounding box center [480, 261] width 193 height 31
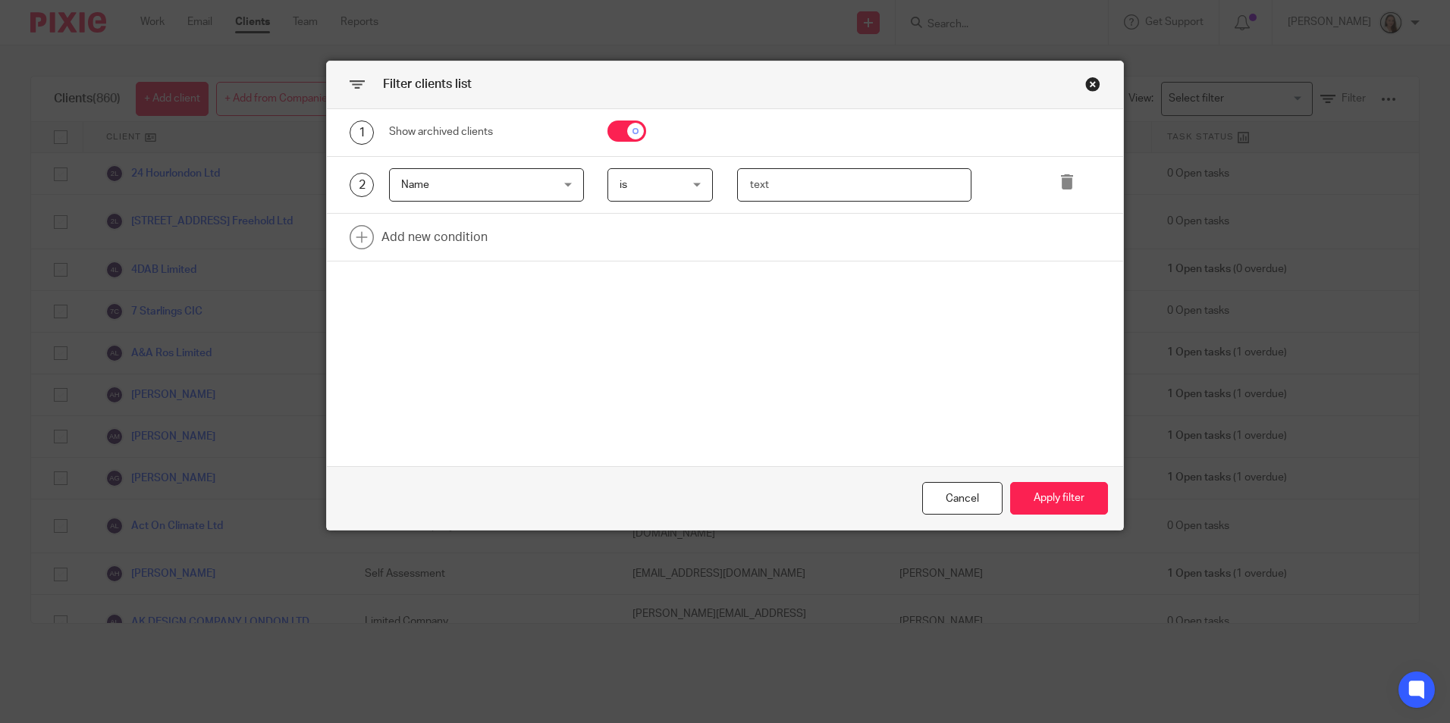
click at [809, 188] on input "text" at bounding box center [854, 185] width 234 height 34
type input "i.c.s."
click at [1037, 490] on button "Apply filter" at bounding box center [1059, 498] width 98 height 33
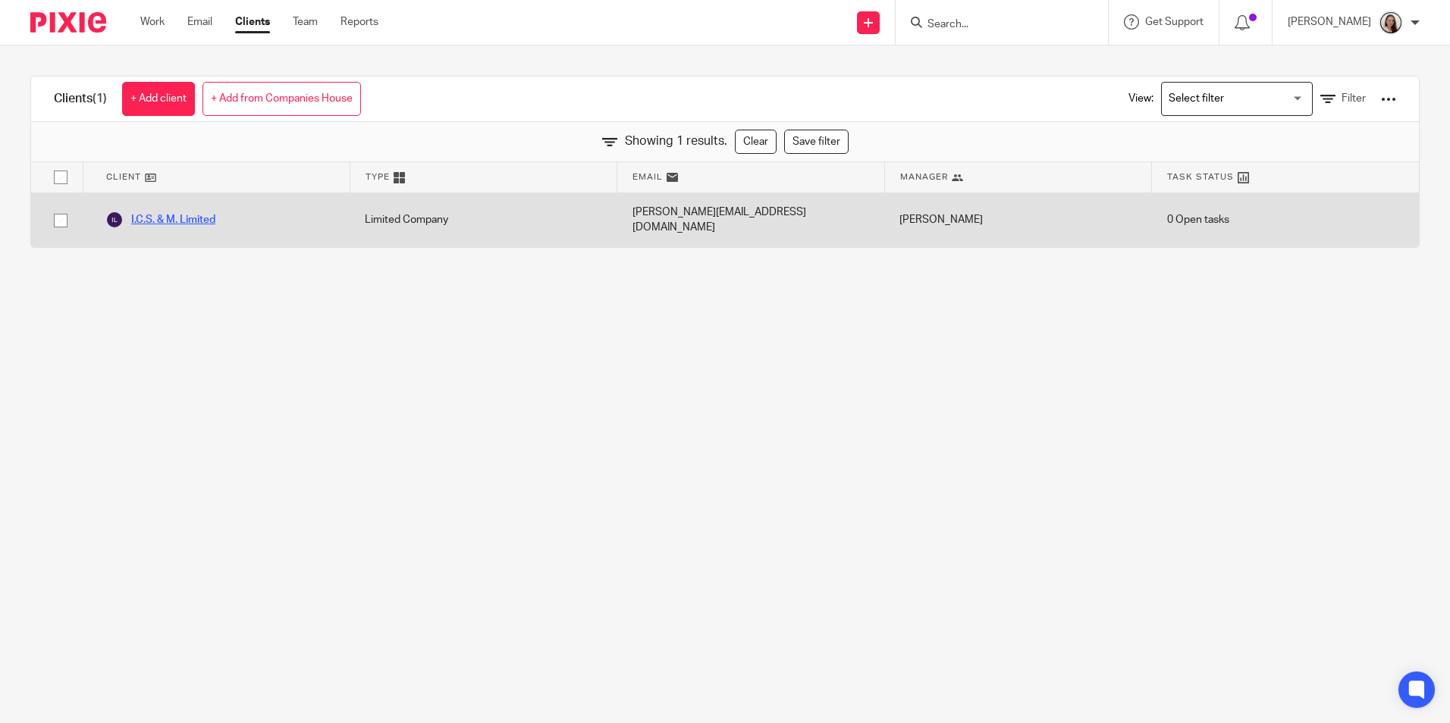
click at [186, 212] on link "I.C.S. & M. Limited" at bounding box center [160, 220] width 110 height 18
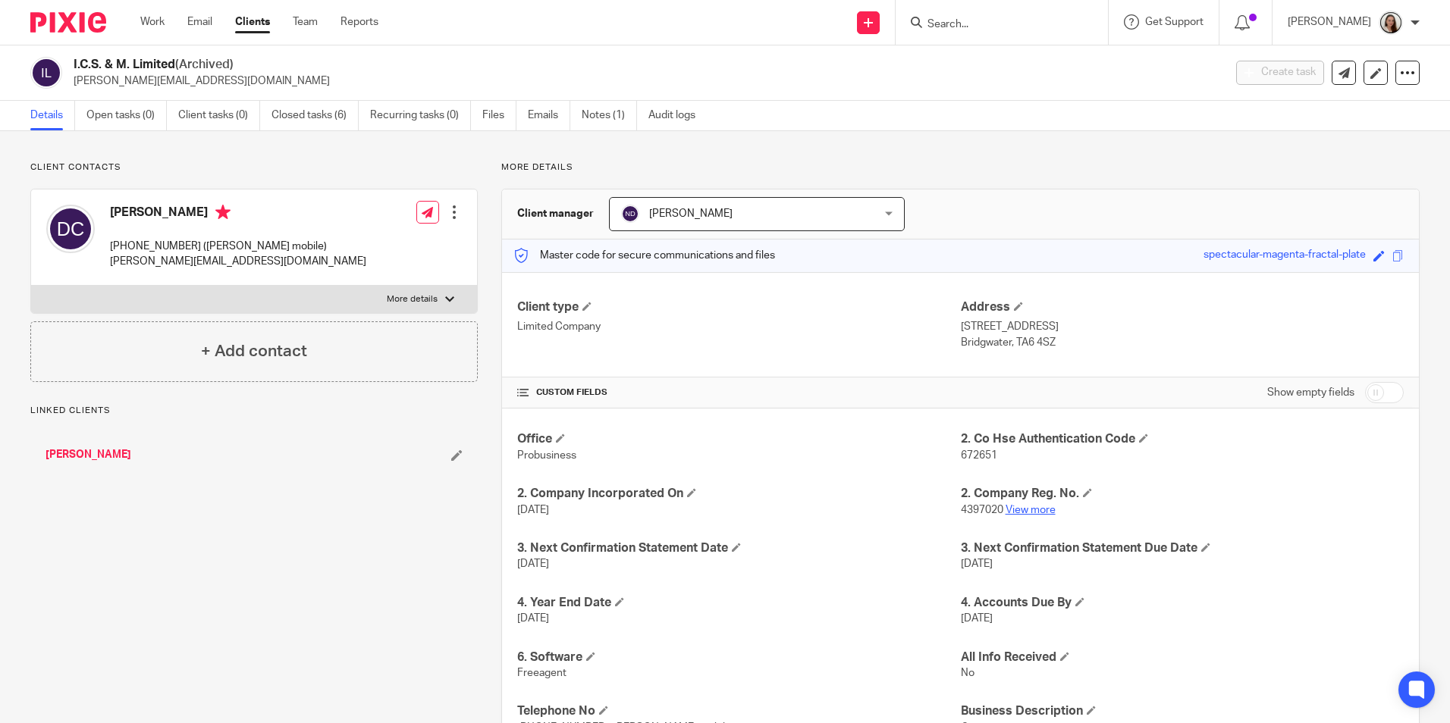
click at [1027, 506] on link "View more" at bounding box center [1030, 510] width 50 height 11
click at [1007, 33] on div at bounding box center [1001, 22] width 212 height 45
click at [1004, 27] on input "Search" at bounding box center [994, 25] width 136 height 14
type input "myr"
click at [1010, 52] on link at bounding box center [1024, 59] width 202 height 23
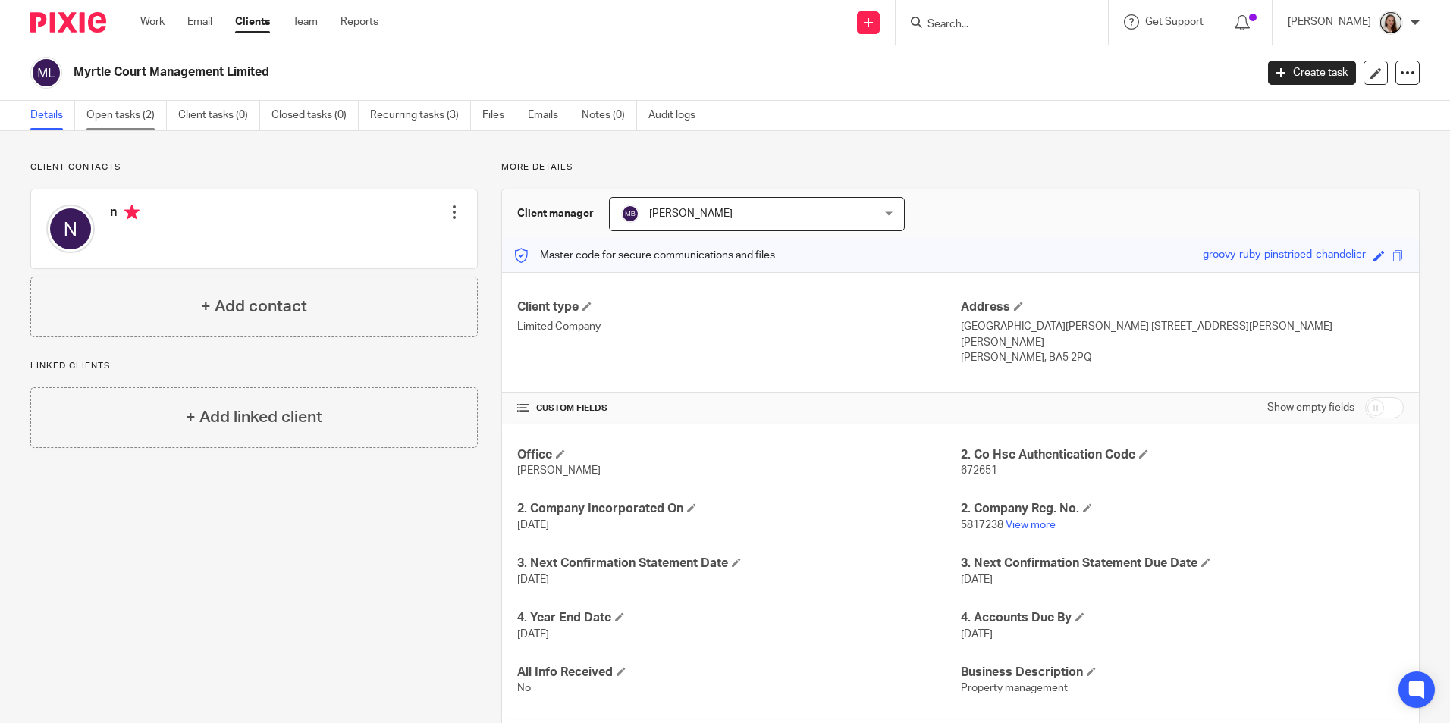
click at [149, 121] on link "Open tasks (2)" at bounding box center [126, 116] width 80 height 30
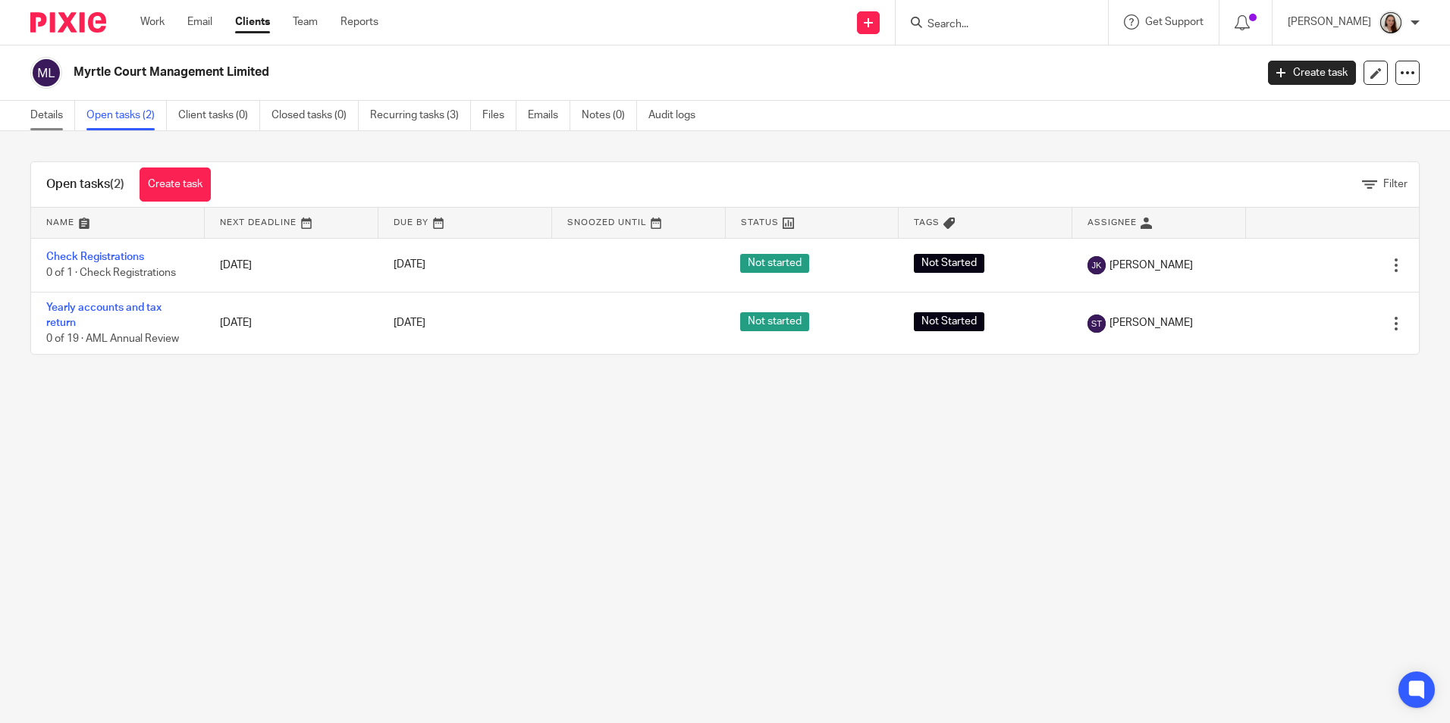
click at [50, 113] on link "Details" at bounding box center [52, 116] width 45 height 30
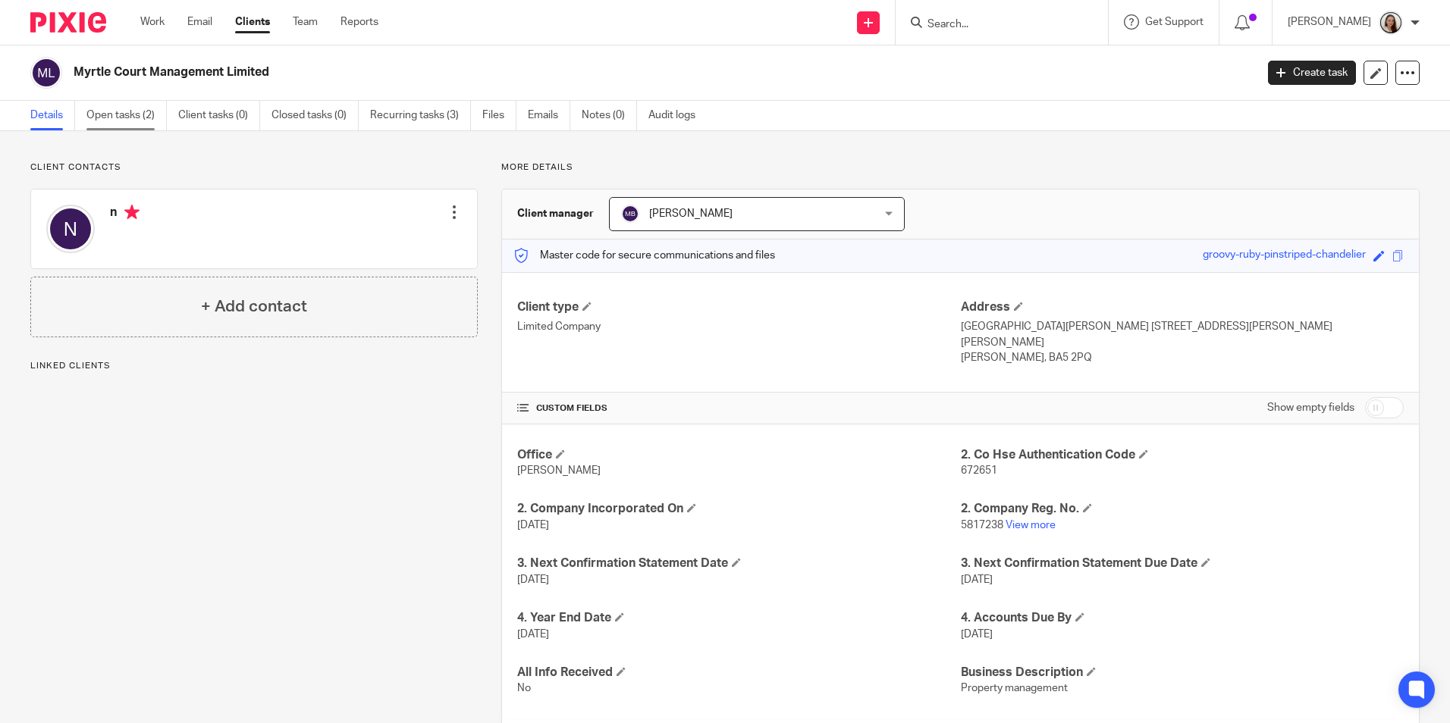
click at [104, 118] on link "Open tasks (2)" at bounding box center [126, 116] width 80 height 30
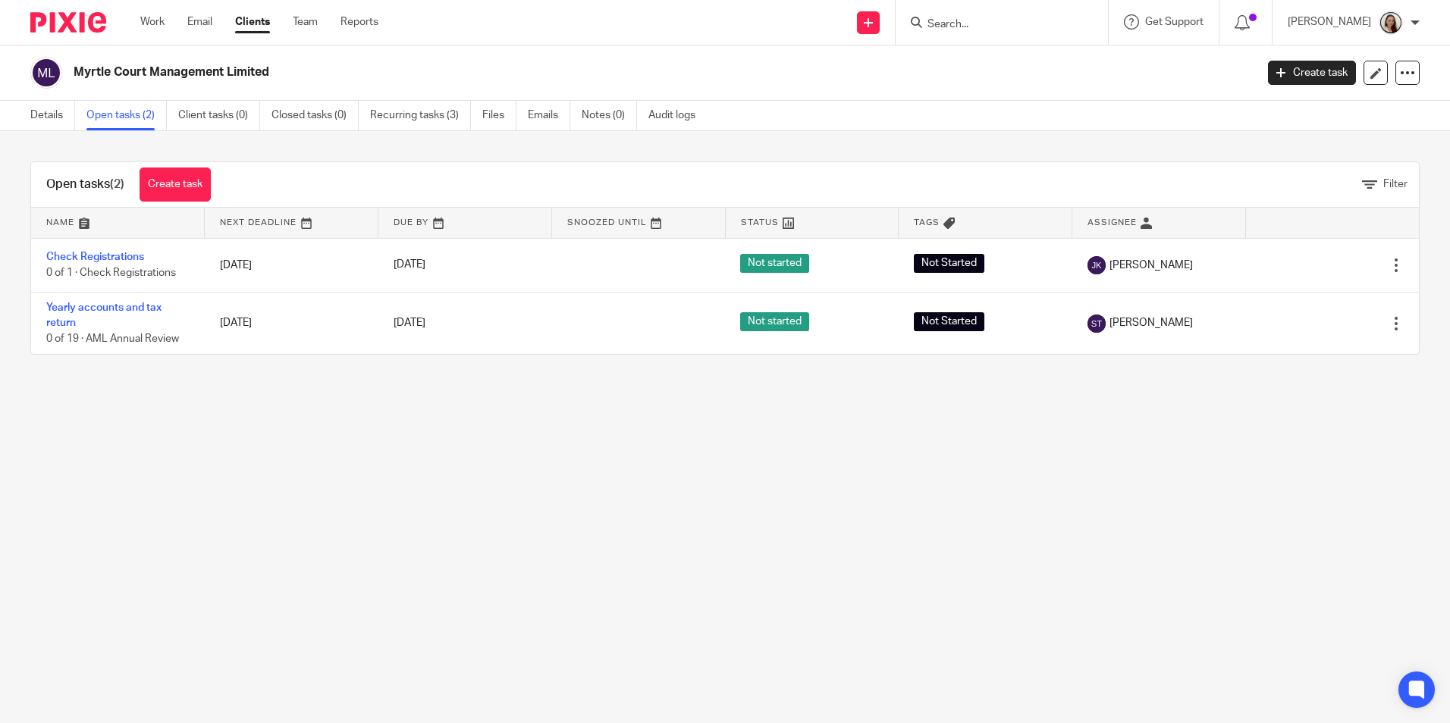
click at [265, 19] on link "Clients" at bounding box center [252, 21] width 35 height 15
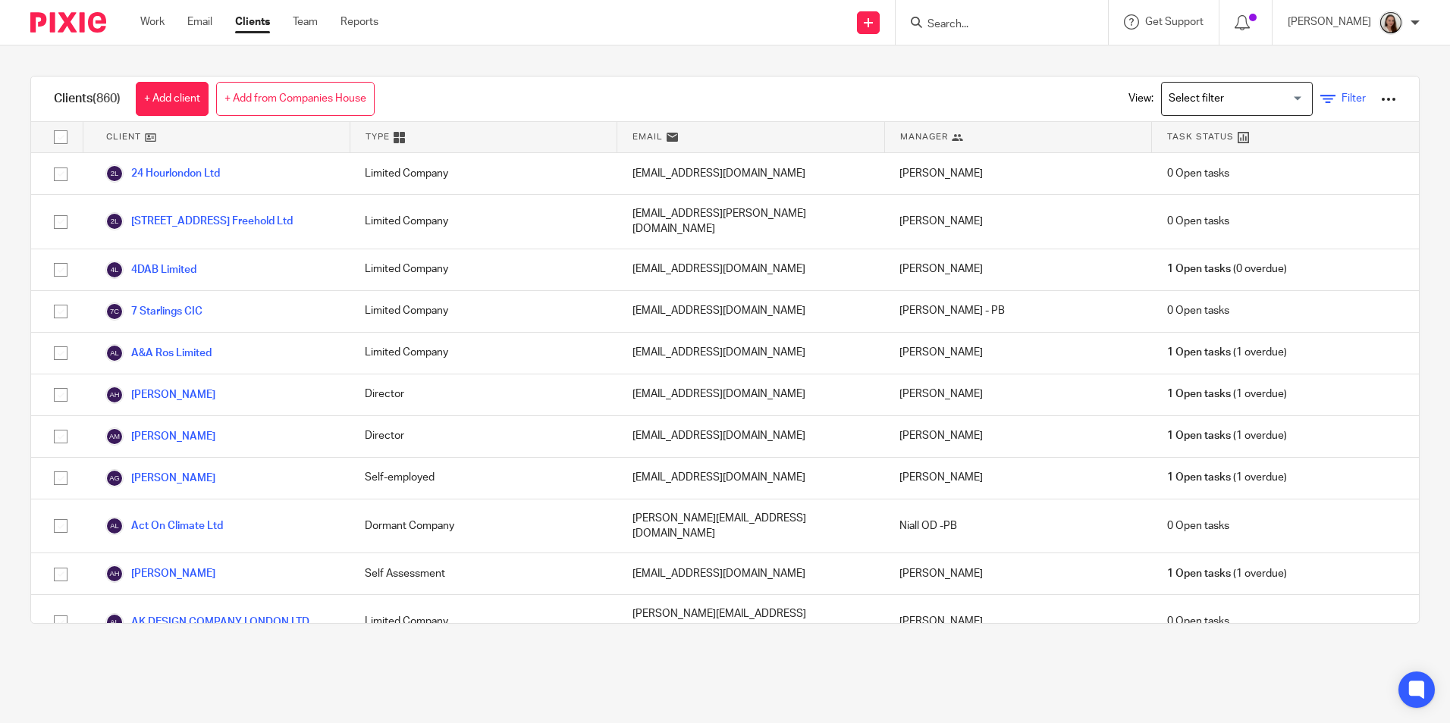
click at [1320, 104] on link "Filter" at bounding box center [1342, 99] width 45 height 16
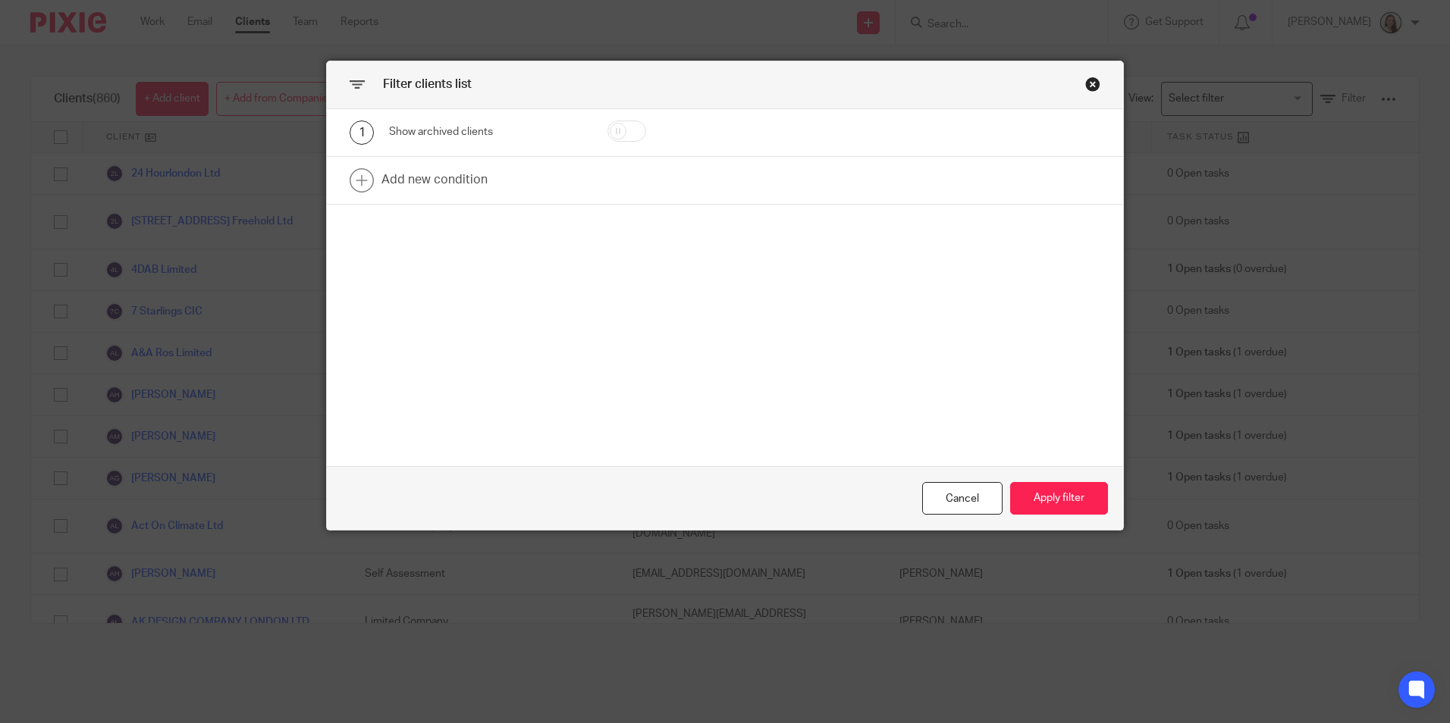
click at [619, 137] on input "checkbox" at bounding box center [626, 131] width 39 height 21
checkbox input "true"
click at [390, 176] on link at bounding box center [725, 180] width 796 height 47
drag, startPoint x: 425, startPoint y: 186, endPoint x: 430, endPoint y: 205, distance: 19.5
click at [426, 186] on div "Field" at bounding box center [474, 185] width 146 height 32
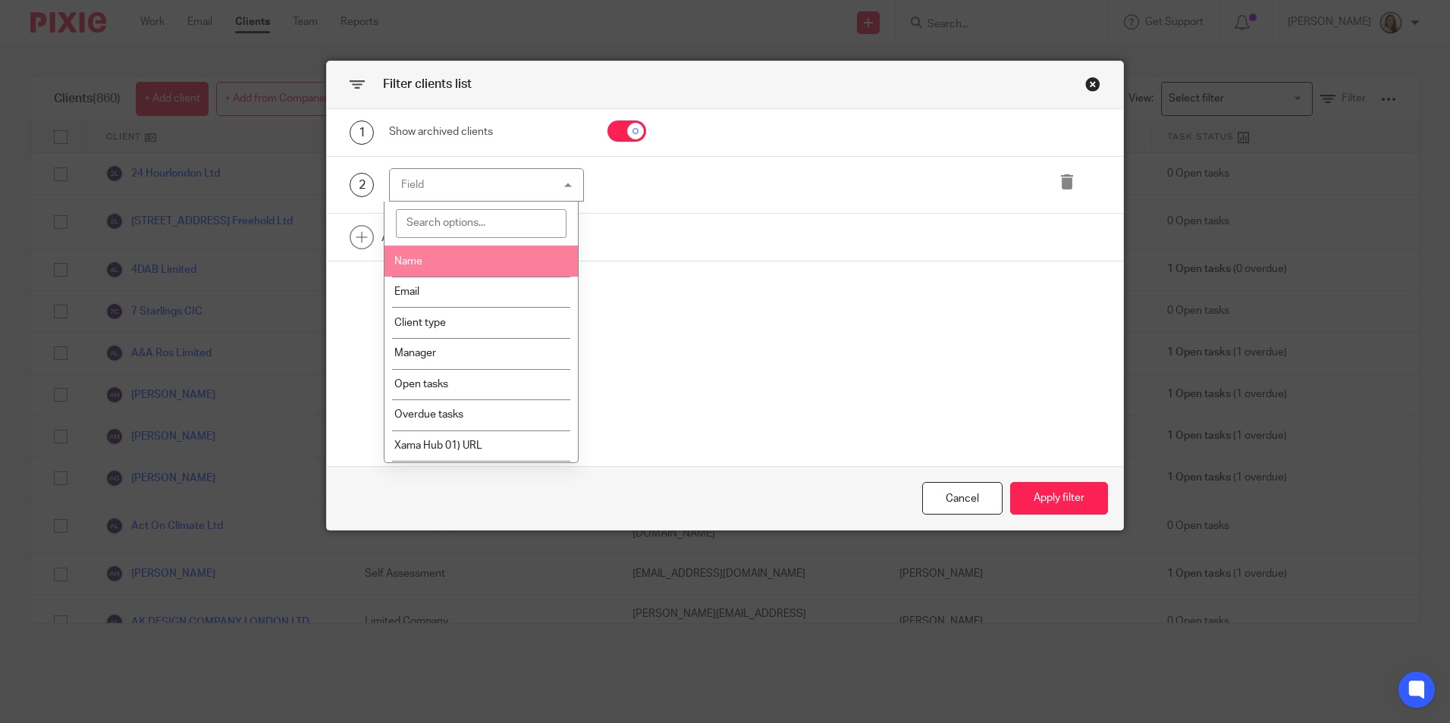
click at [420, 263] on span "Name" at bounding box center [408, 261] width 28 height 11
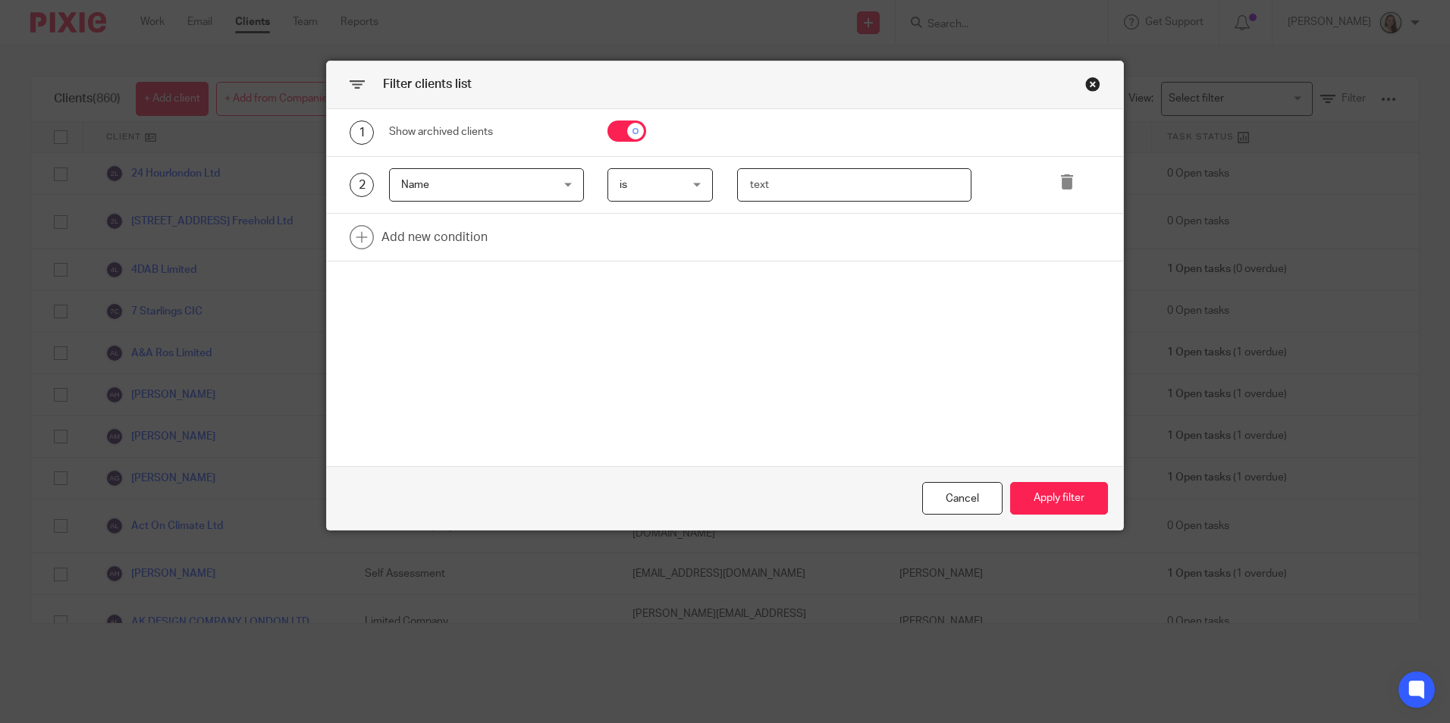
click at [836, 193] on input "text" at bounding box center [854, 185] width 234 height 34
type input "lynda's"
click at [1045, 491] on button "Apply filter" at bounding box center [1059, 498] width 98 height 33
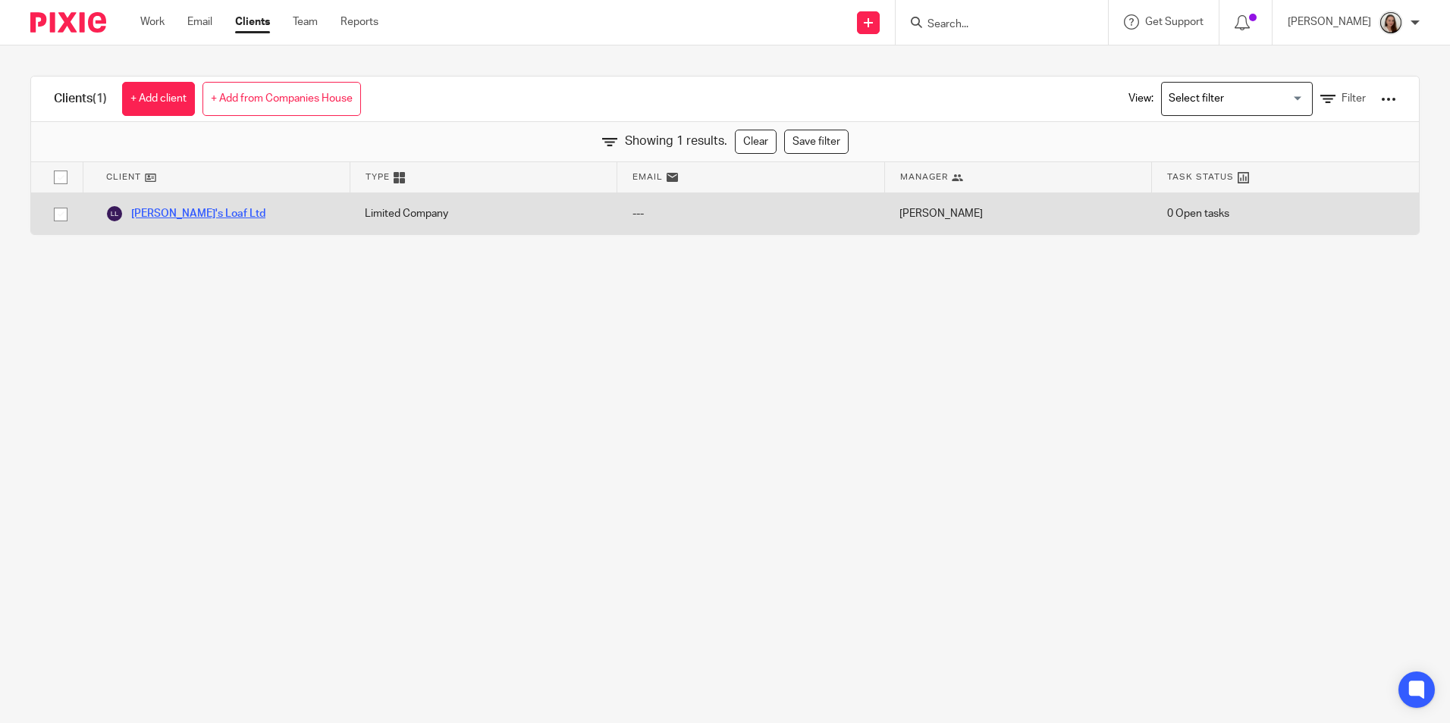
click at [190, 211] on link "Lynda's Loaf Ltd" at bounding box center [185, 214] width 160 height 18
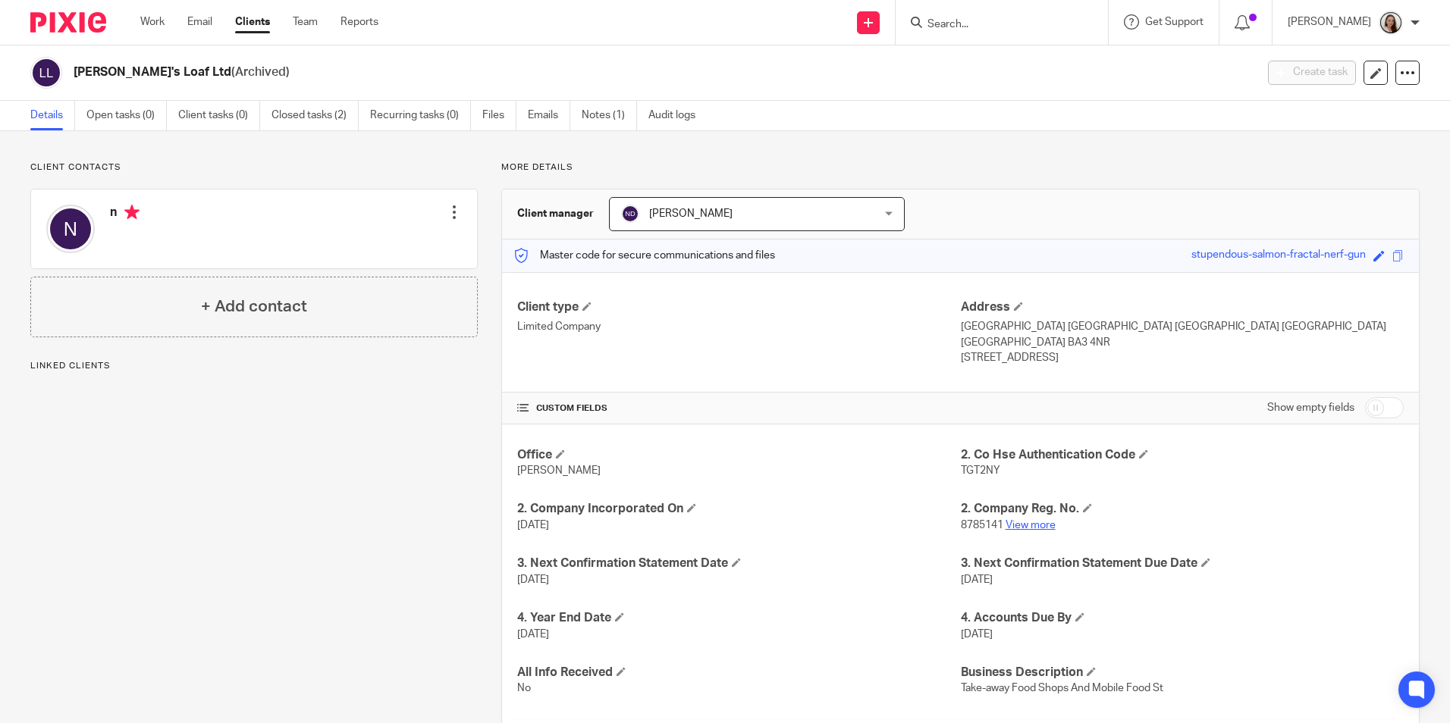
click at [1023, 520] on link "View more" at bounding box center [1030, 525] width 50 height 11
click at [248, 14] on link "Clients" at bounding box center [252, 21] width 35 height 15
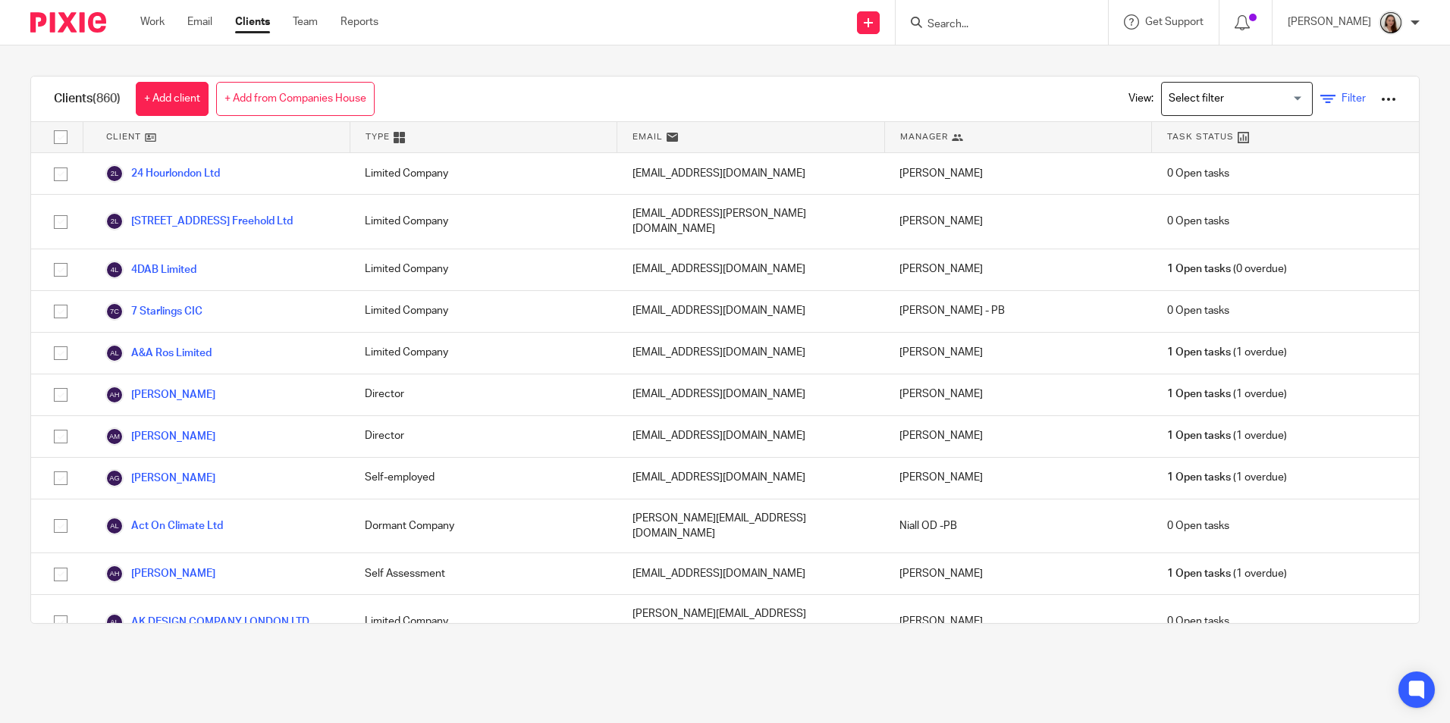
click at [1320, 97] on icon at bounding box center [1327, 99] width 15 height 15
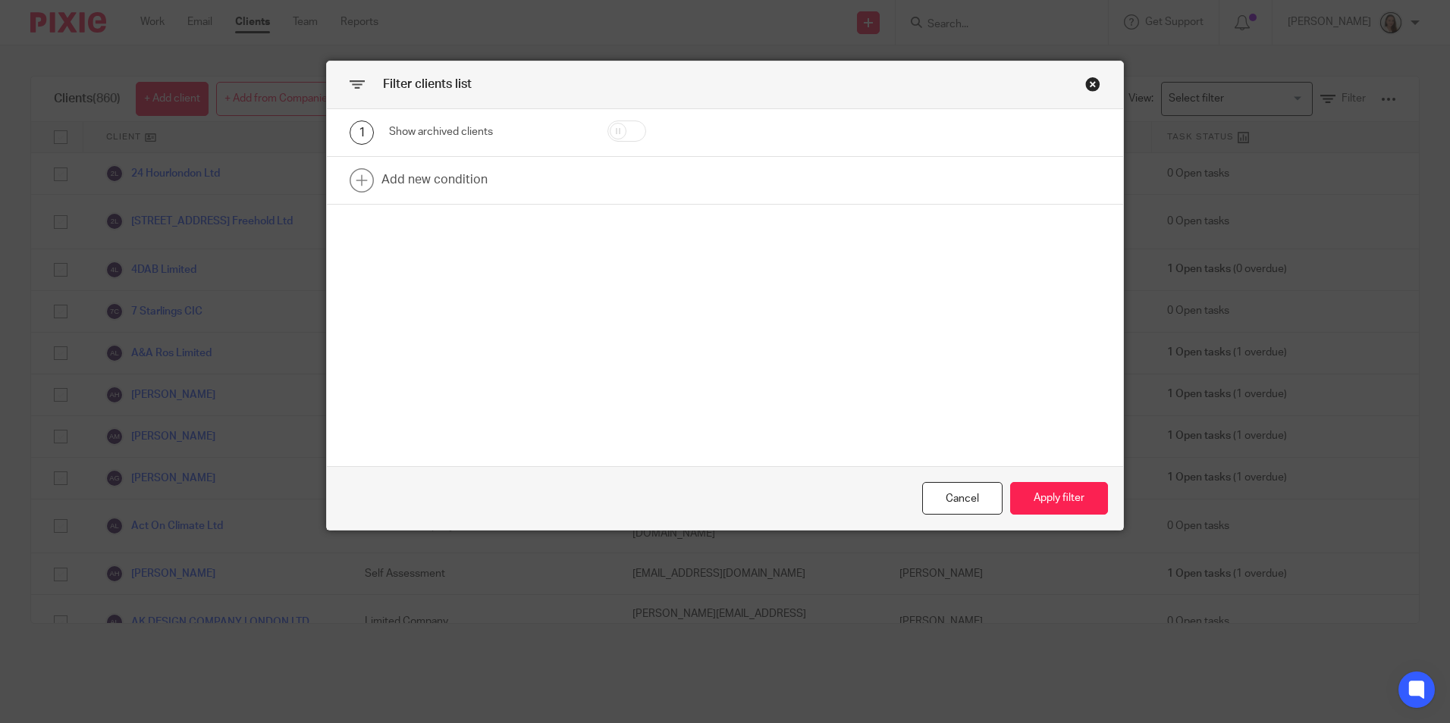
click at [619, 130] on input "checkbox" at bounding box center [626, 131] width 39 height 21
checkbox input "true"
click at [405, 183] on link at bounding box center [725, 180] width 796 height 47
click at [455, 176] on div "Field" at bounding box center [474, 185] width 146 height 32
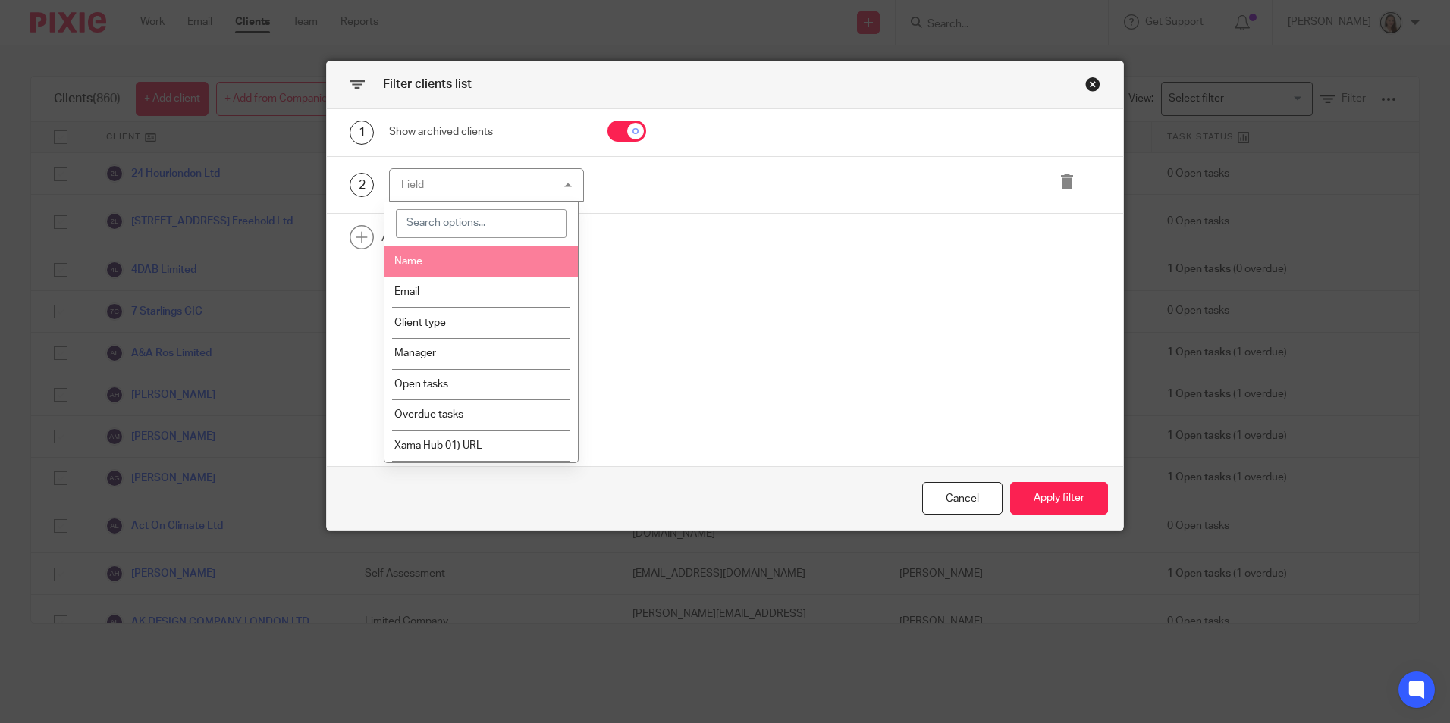
click at [426, 265] on li "Name" at bounding box center [480, 261] width 193 height 31
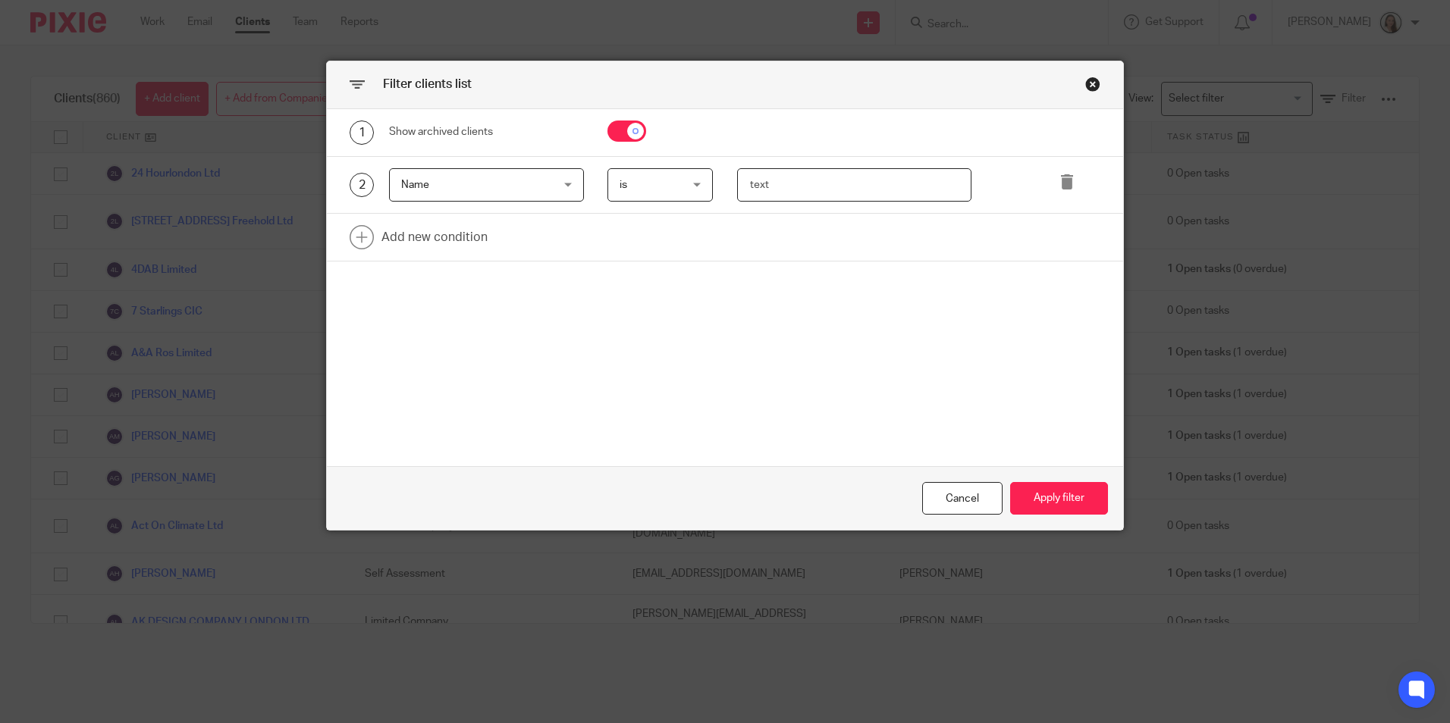
click at [781, 190] on input "text" at bounding box center [854, 185] width 234 height 34
type input "courier"
click at [1022, 491] on button "Apply filter" at bounding box center [1059, 498] width 98 height 33
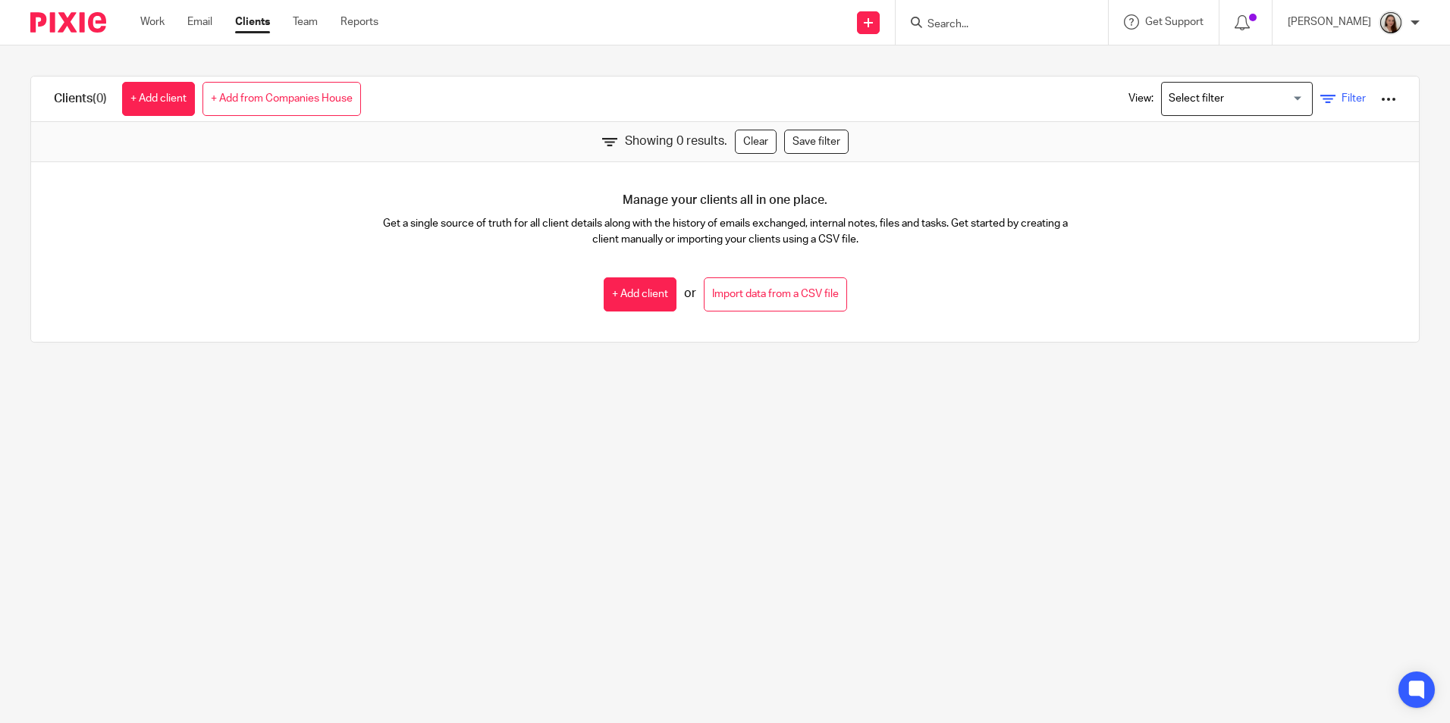
click at [1320, 95] on icon at bounding box center [1327, 99] width 15 height 15
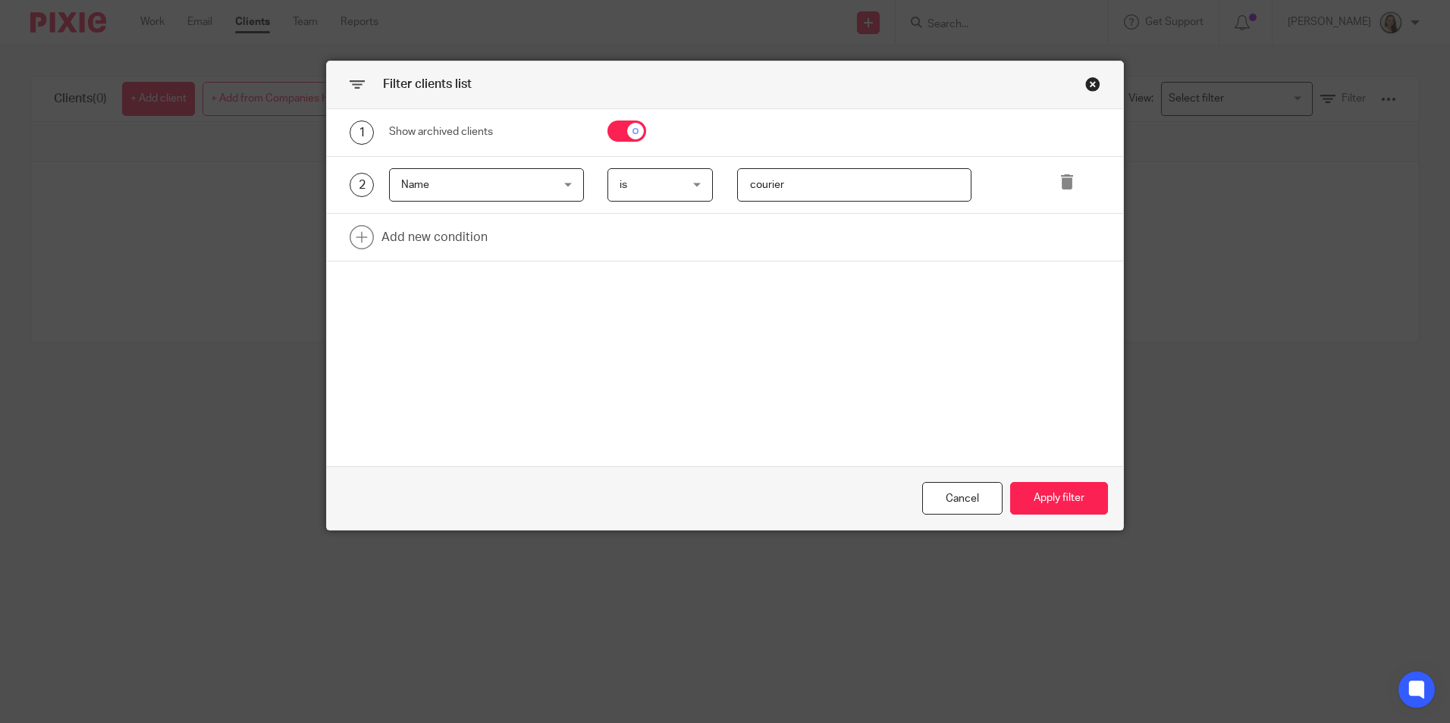
drag, startPoint x: 820, startPoint y: 181, endPoint x: 693, endPoint y: 186, distance: 126.7
click at [729, 181] on div "courier" at bounding box center [842, 185] width 258 height 34
type input "mews"
click at [1073, 495] on button "Apply filter" at bounding box center [1059, 498] width 98 height 33
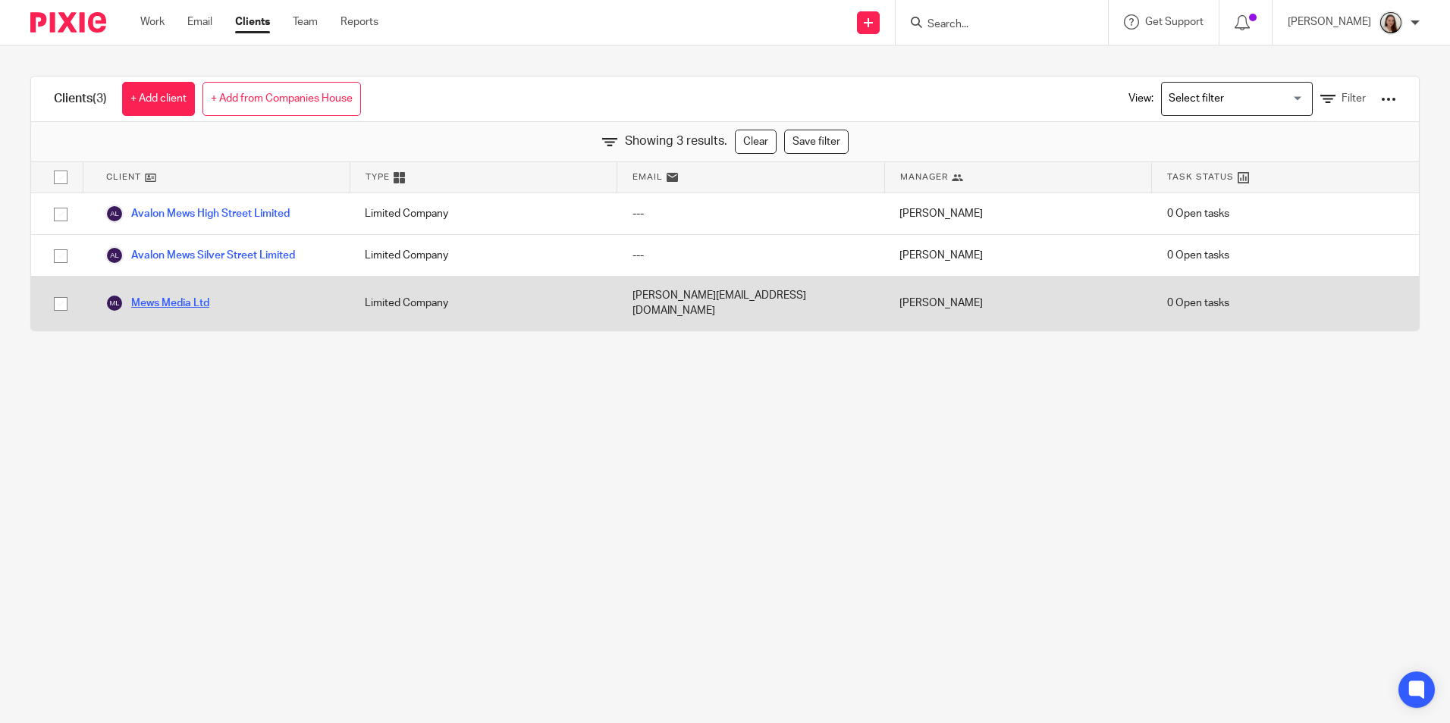
click at [187, 294] on link "Mews Media Ltd" at bounding box center [157, 303] width 104 height 18
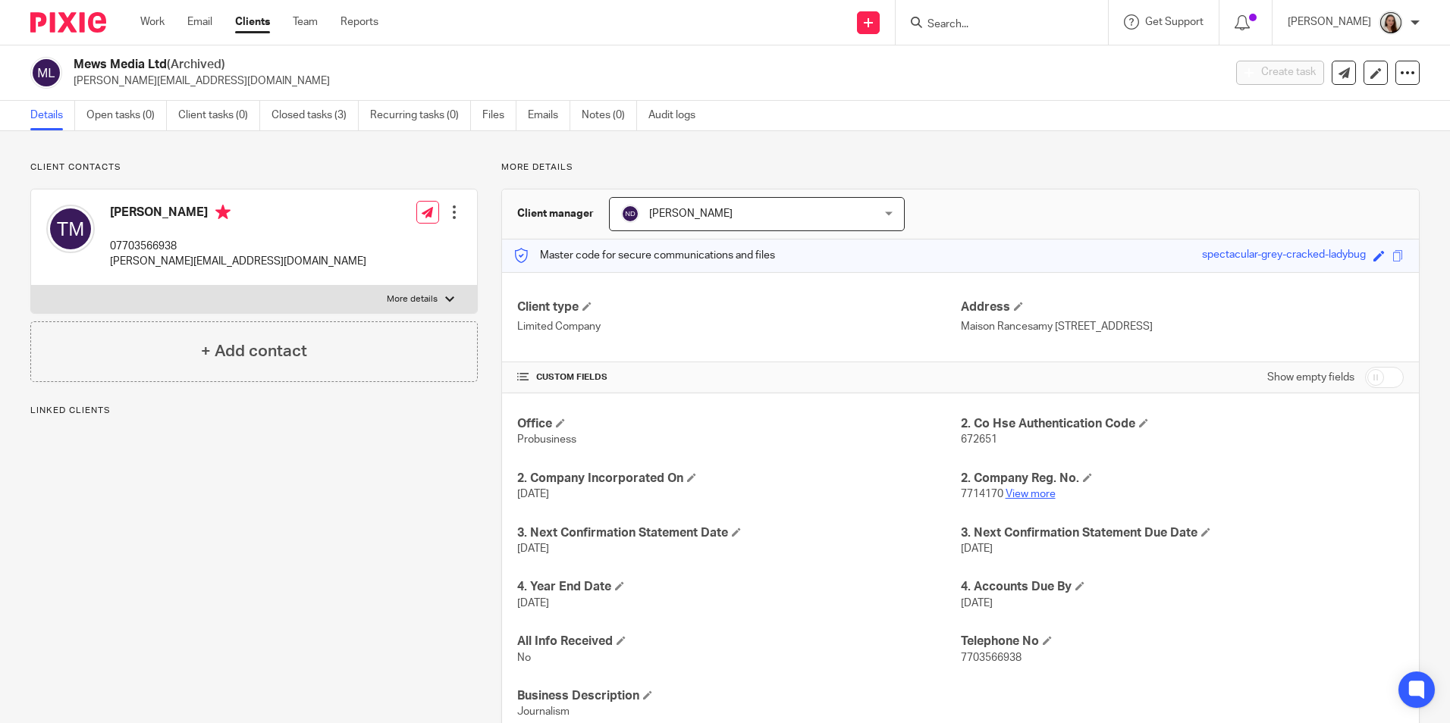
click at [1029, 490] on link "View more" at bounding box center [1030, 494] width 50 height 11
click at [982, 28] on input "Search" at bounding box center [994, 25] width 136 height 14
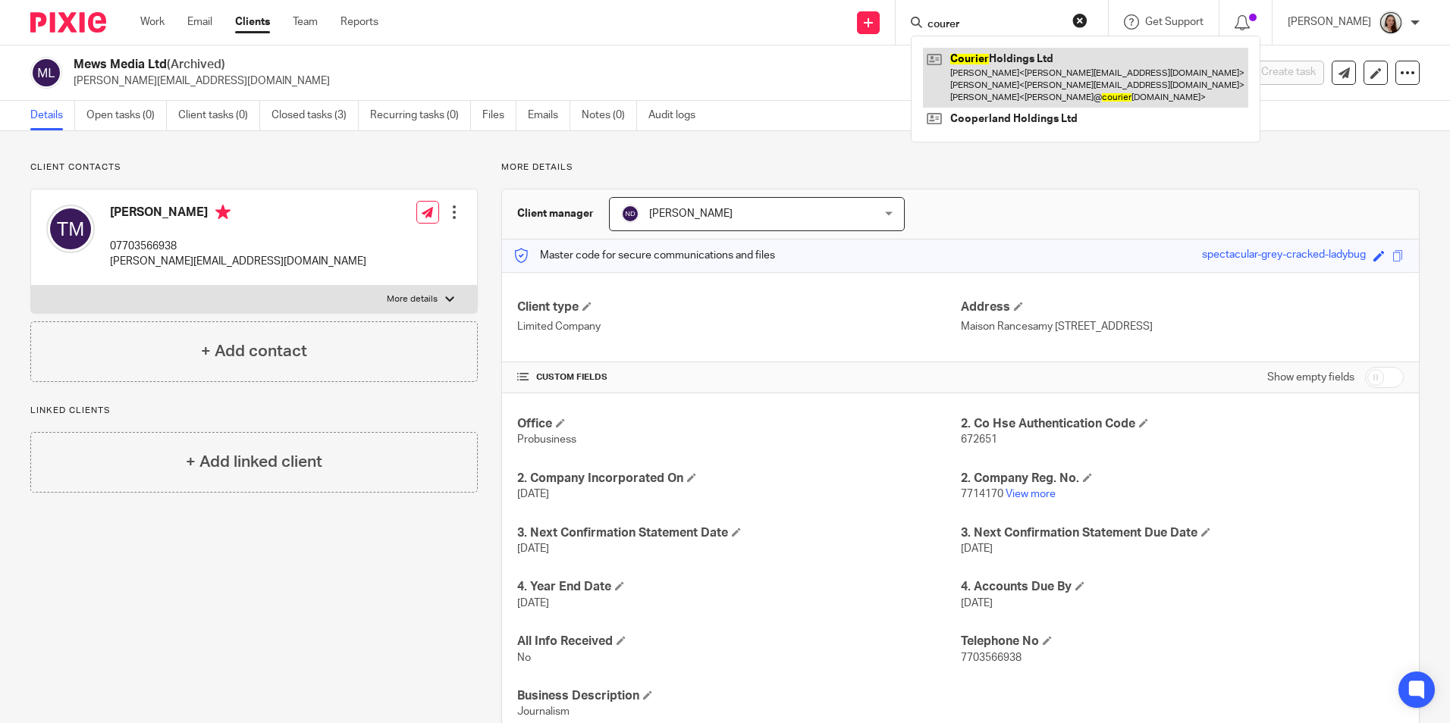
type input "courer"
click at [1040, 71] on link at bounding box center [1085, 78] width 325 height 60
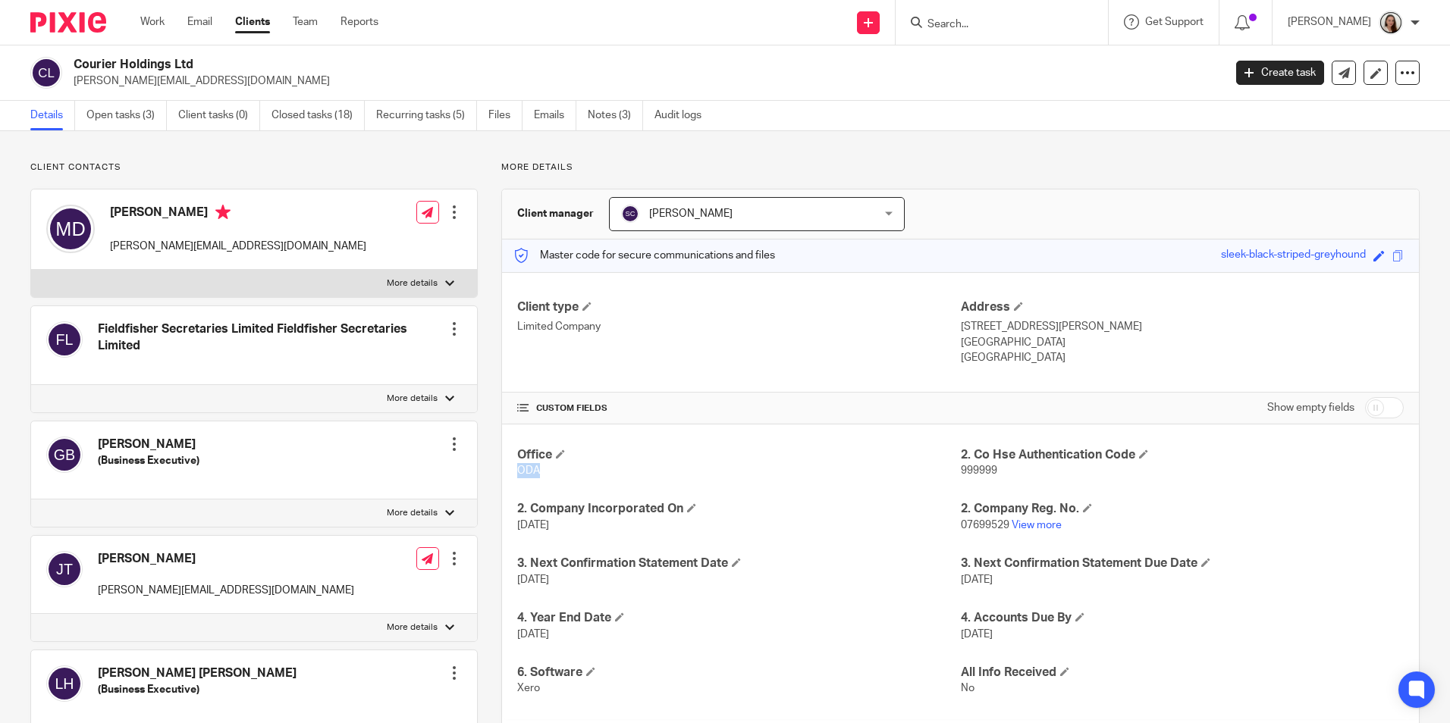
drag, startPoint x: 538, startPoint y: 475, endPoint x: 509, endPoint y: 472, distance: 28.1
click at [509, 472] on div "Office ODA 2. Co Hse Authentication Code 999999 2. Company Incorporated On [DAT…" at bounding box center [960, 572] width 917 height 295
drag, startPoint x: 509, startPoint y: 472, endPoint x: 571, endPoint y: 483, distance: 62.3
click at [571, 483] on div "Office ODA 2. Co Hse Authentication Code 999999 2. Company Incorporated On [DAT…" at bounding box center [960, 572] width 917 height 295
